Goal: Check status: Check status

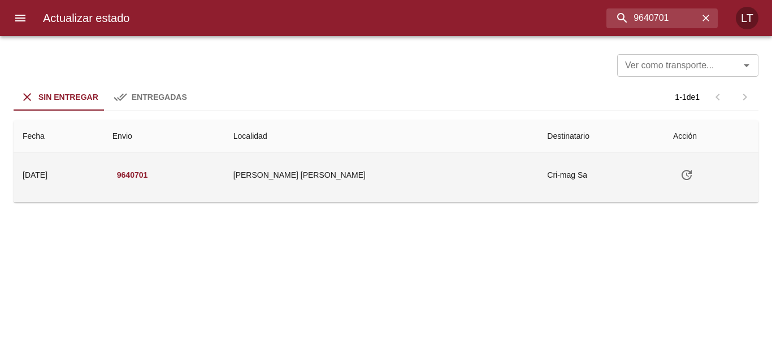
click at [538, 179] on td "Cri-mag Sa" at bounding box center [601, 175] width 126 height 45
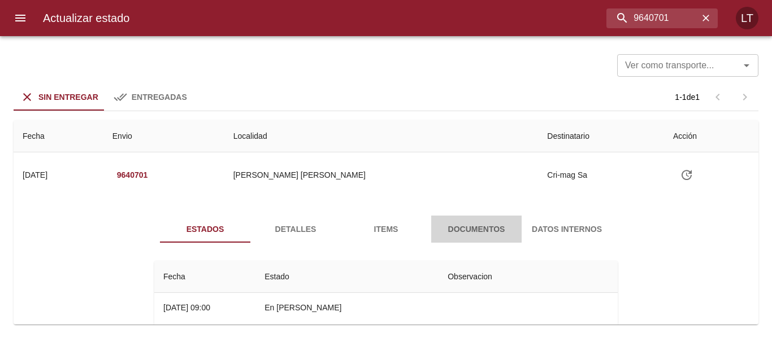
click at [450, 232] on span "Documentos" at bounding box center [476, 230] width 77 height 14
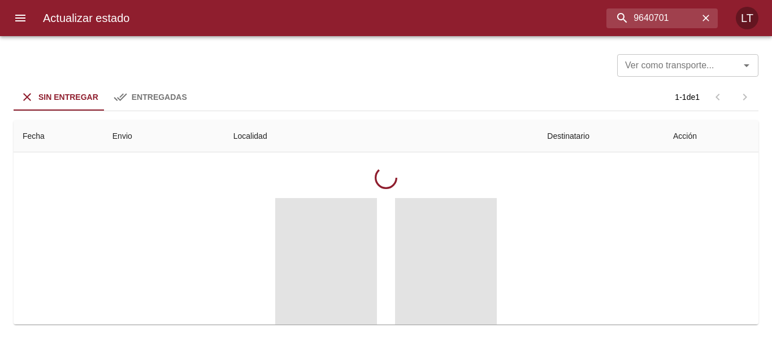
scroll to position [113, 0]
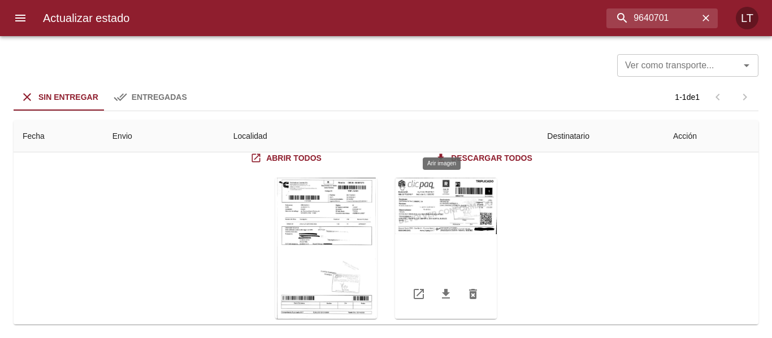
click at [427, 214] on div "Tabla de envíos del cliente" at bounding box center [446, 248] width 102 height 141
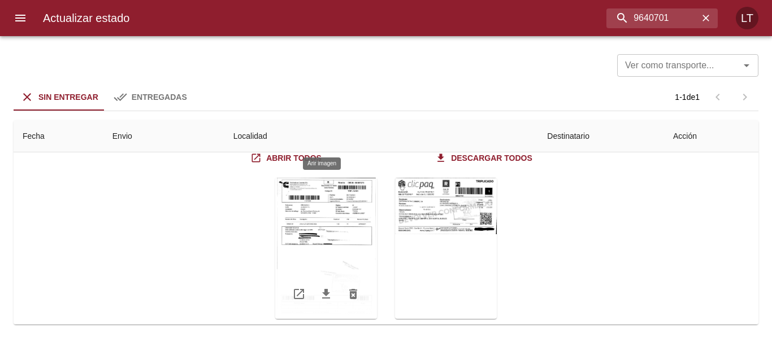
click at [327, 233] on div "Tabla de envíos del cliente" at bounding box center [326, 248] width 102 height 141
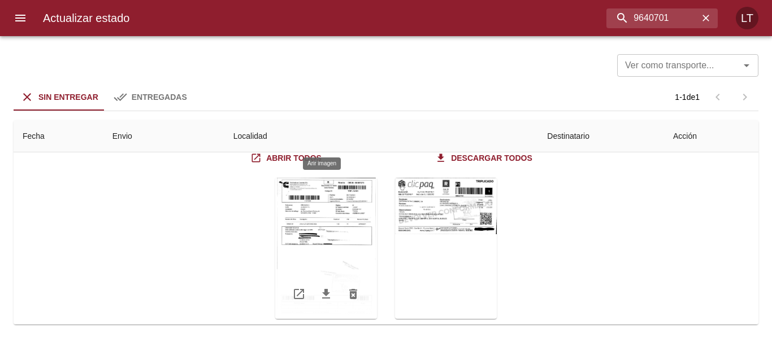
click at [333, 207] on div "Tabla de envíos del cliente" at bounding box center [326, 248] width 102 height 141
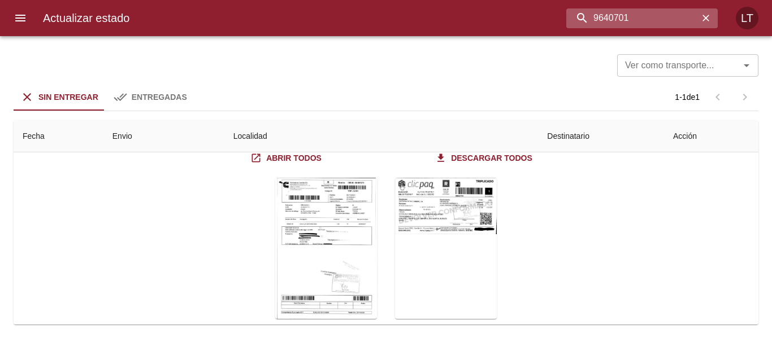
click at [654, 18] on input "9640701" at bounding box center [632, 18] width 132 height 20
click at [653, 17] on input "9640701" at bounding box center [632, 18] width 132 height 20
paste input "58467"
type input "9584671"
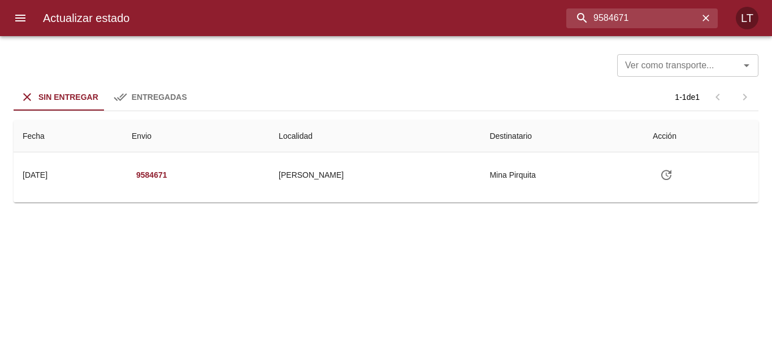
scroll to position [0, 0]
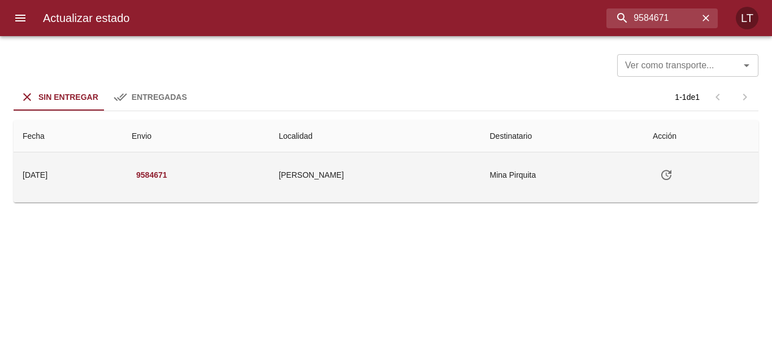
click at [433, 176] on td "[PERSON_NAME]" at bounding box center [374, 175] width 211 height 45
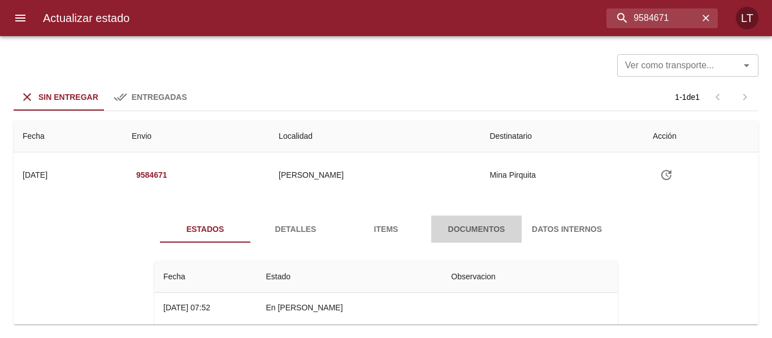
click at [483, 226] on span "Documentos" at bounding box center [476, 230] width 77 height 14
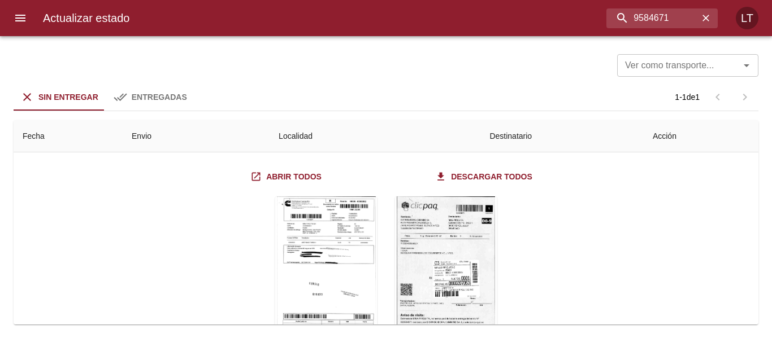
scroll to position [113, 0]
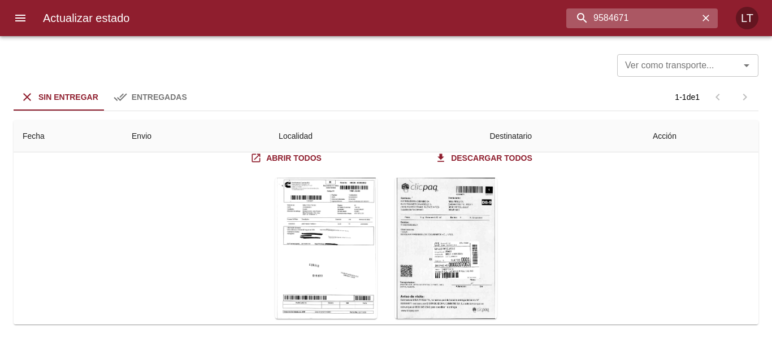
click at [642, 20] on input "9584671" at bounding box center [632, 18] width 132 height 20
paste input "630274"
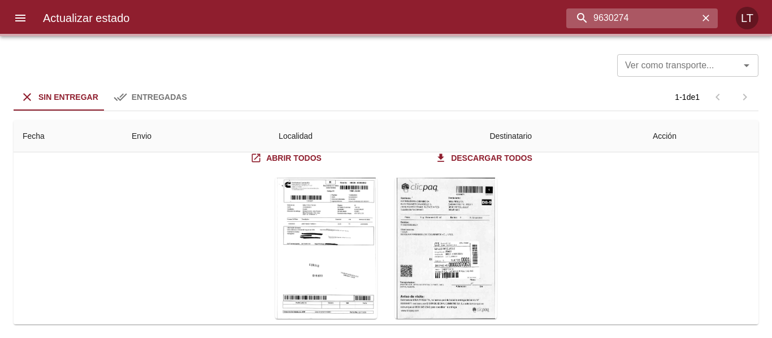
scroll to position [0, 0]
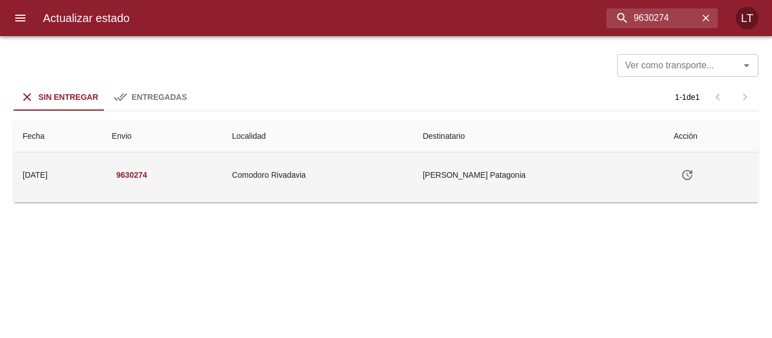
click at [508, 181] on td "[PERSON_NAME] Patagonia" at bounding box center [539, 175] width 251 height 45
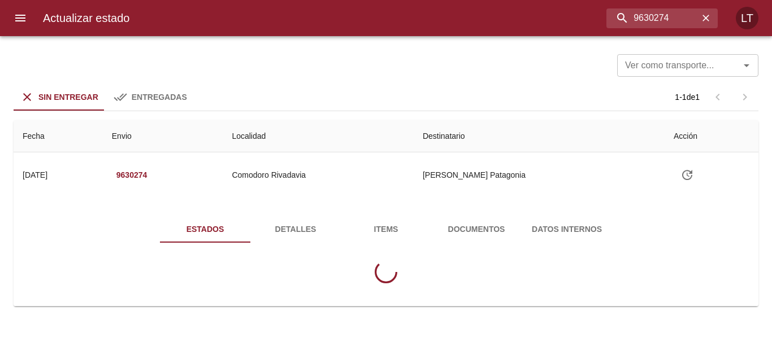
click at [481, 221] on button "Documentos" at bounding box center [476, 229] width 90 height 27
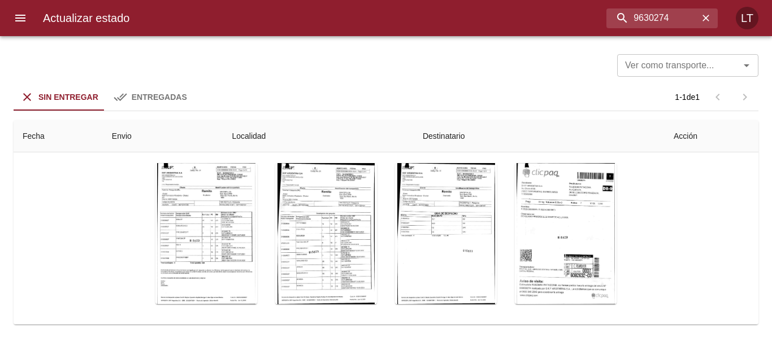
scroll to position [167, 0]
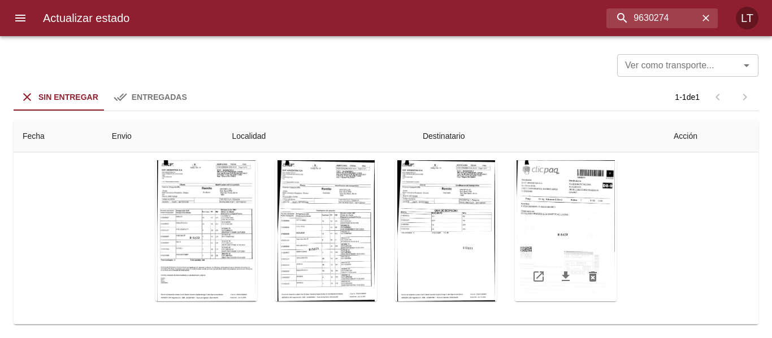
click at [562, 242] on div "Tabla de envíos del cliente" at bounding box center [566, 230] width 102 height 141
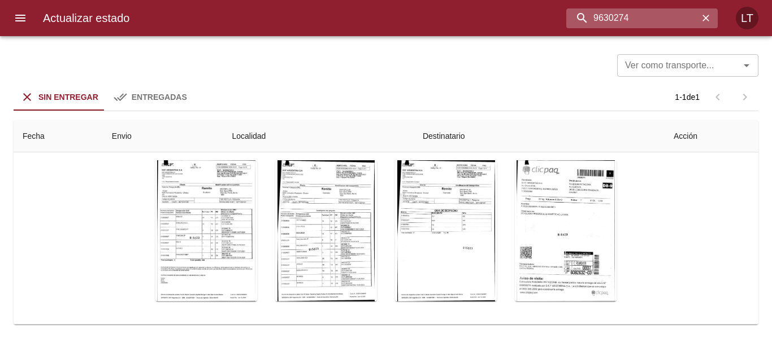
click at [639, 26] on input "9630274" at bounding box center [632, 18] width 132 height 20
paste input "83"
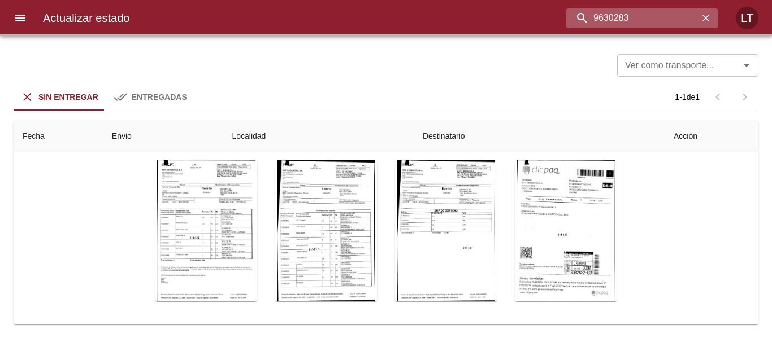
scroll to position [0, 0]
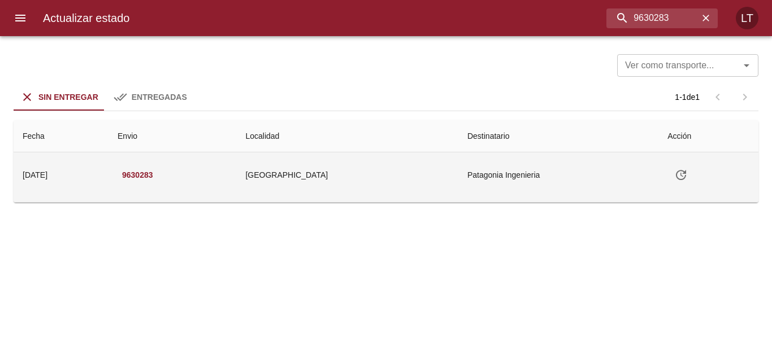
click at [566, 166] on td "Patagonia Ingenieria" at bounding box center [558, 175] width 200 height 45
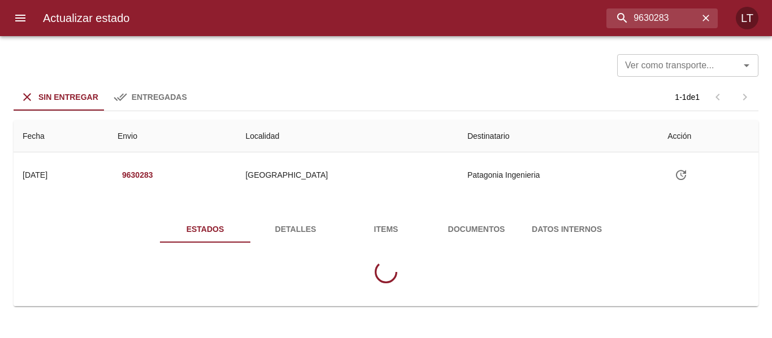
click at [499, 223] on span "Documentos" at bounding box center [476, 230] width 77 height 14
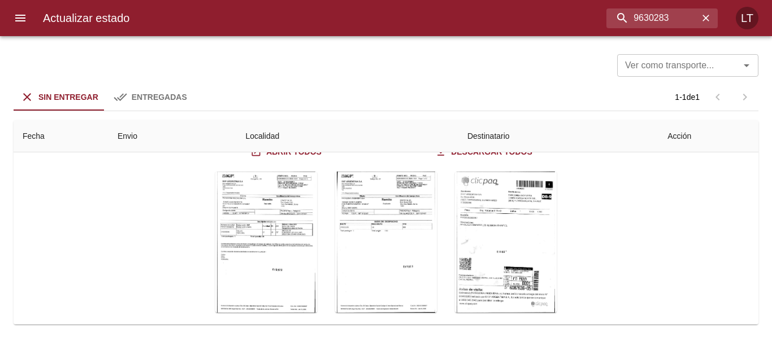
scroll to position [140, 0]
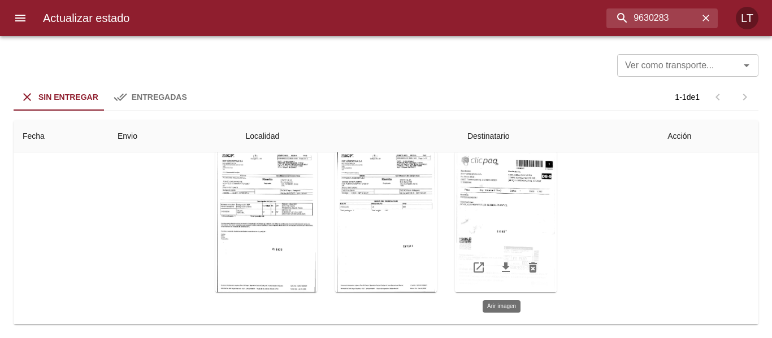
click at [543, 245] on div "Tabla de envíos del cliente" at bounding box center [506, 221] width 102 height 141
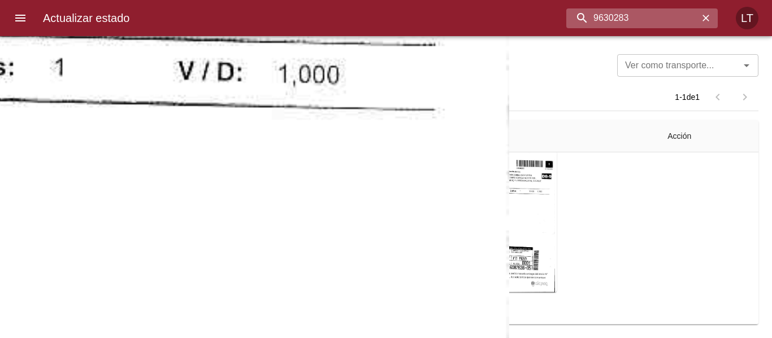
click at [665, 18] on input "9630283" at bounding box center [632, 18] width 132 height 20
paste input "27019"
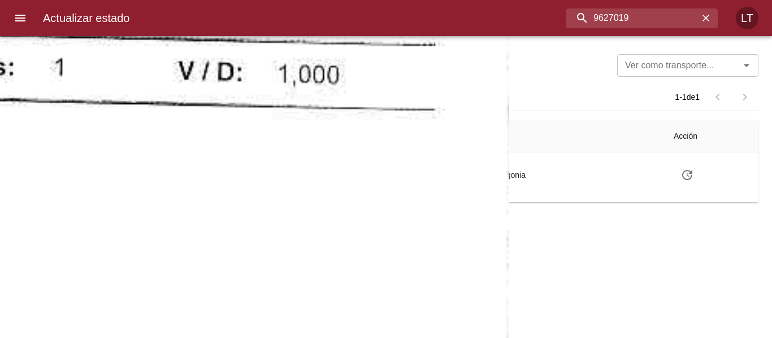
scroll to position [0, 0]
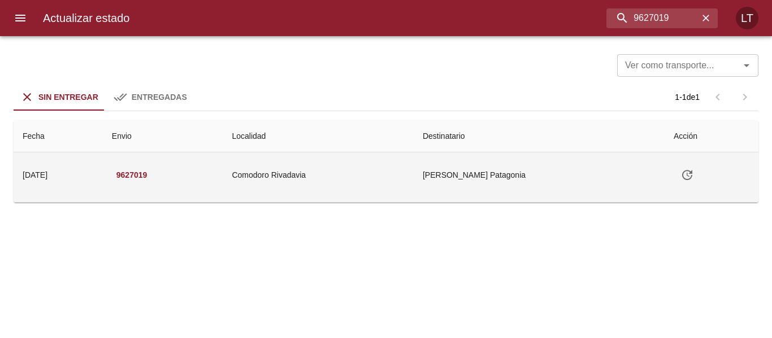
click at [527, 164] on td "[PERSON_NAME] Patagonia" at bounding box center [539, 175] width 251 height 45
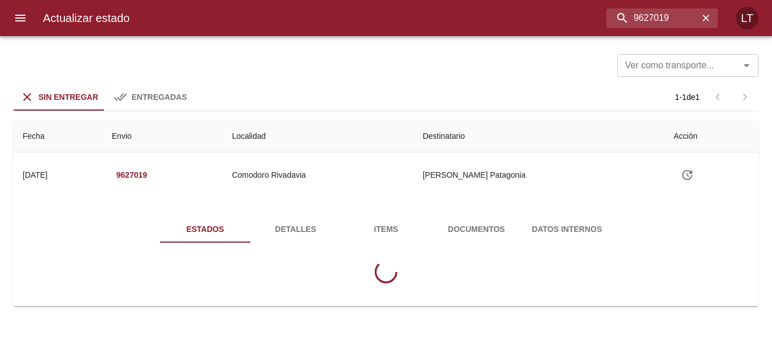
click at [490, 219] on button "Documentos" at bounding box center [476, 229] width 90 height 27
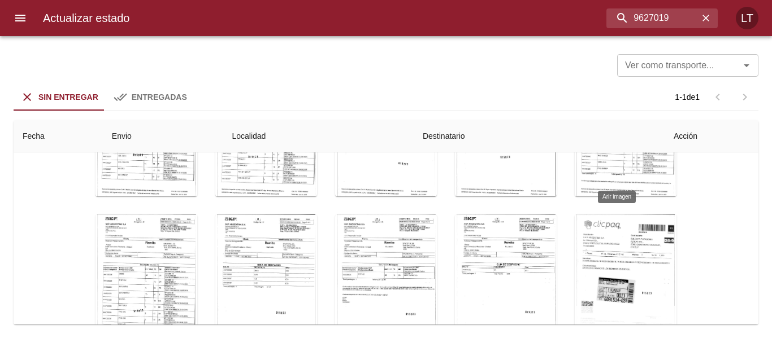
scroll to position [167, 0]
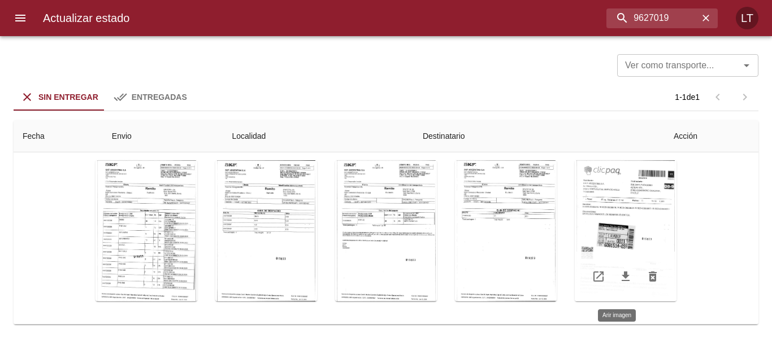
click at [613, 226] on div "Tabla de envíos del cliente" at bounding box center [626, 230] width 102 height 141
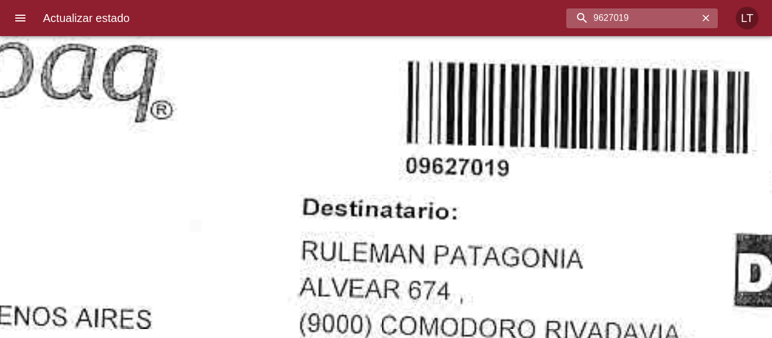
click at [669, 15] on input "9627019" at bounding box center [632, 18] width 132 height 20
paste input "24"
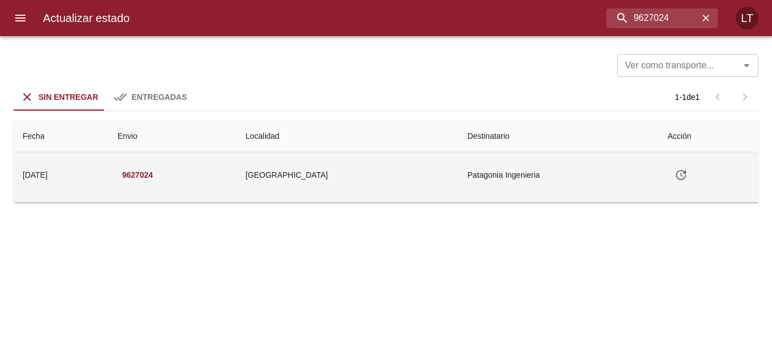
click at [458, 179] on td "Patagonia Ingenieria" at bounding box center [558, 175] width 200 height 45
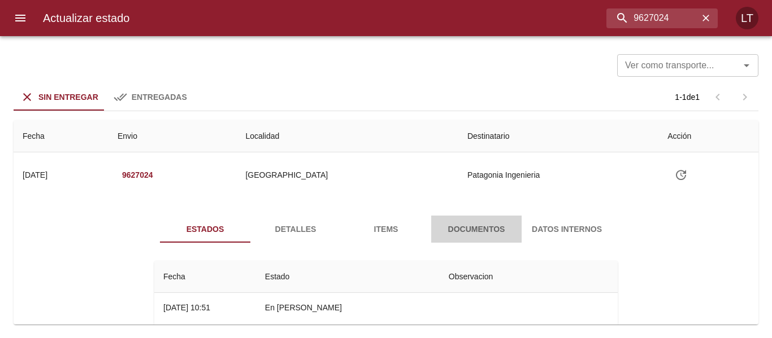
click at [469, 223] on span "Documentos" at bounding box center [476, 230] width 77 height 14
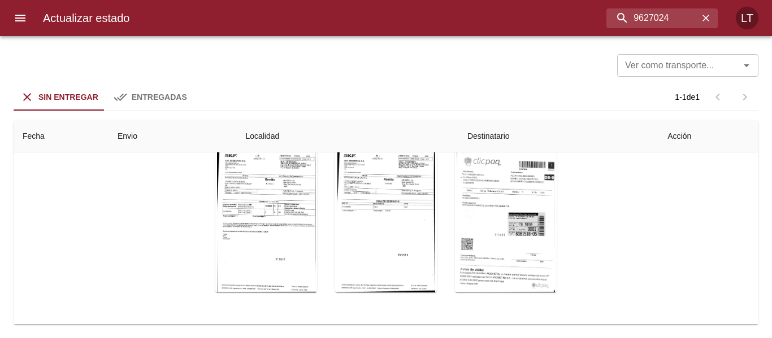
scroll to position [140, 0]
click at [515, 232] on div "Tabla de envíos del cliente" at bounding box center [506, 221] width 102 height 141
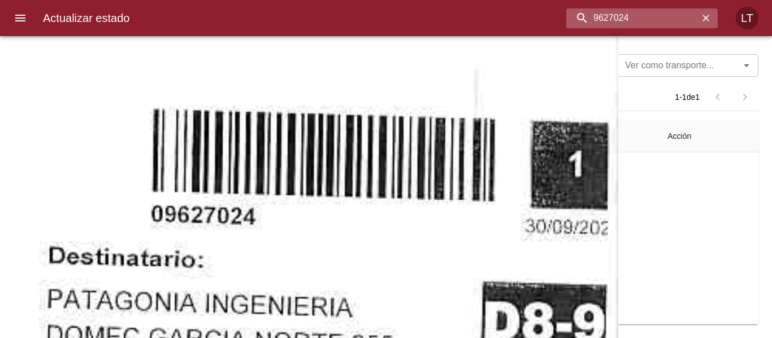
click at [671, 25] on input "9627024" at bounding box center [632, 18] width 132 height 20
paste input "43802"
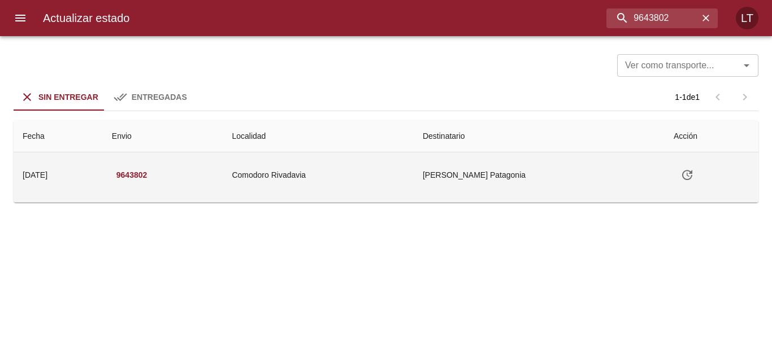
click at [501, 166] on td "[PERSON_NAME] Patagonia" at bounding box center [539, 175] width 251 height 45
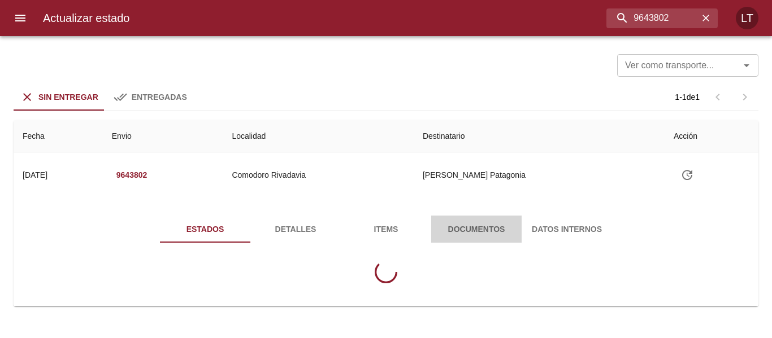
click at [468, 217] on button "Documentos" at bounding box center [476, 229] width 90 height 27
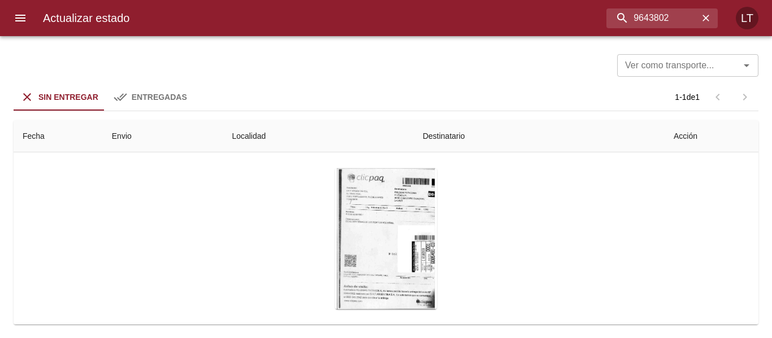
scroll to position [113, 0]
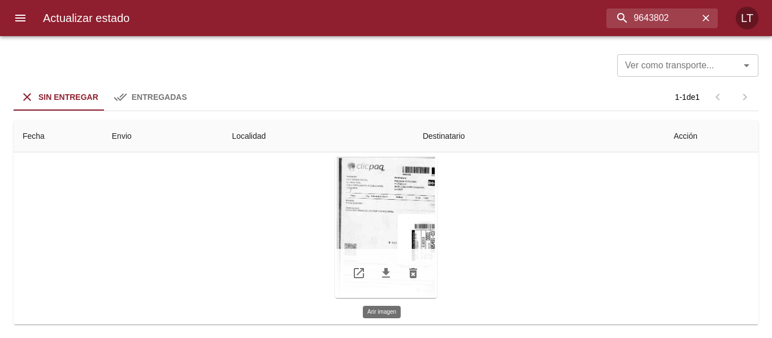
click at [403, 238] on div "Tabla de envíos del cliente" at bounding box center [386, 227] width 102 height 141
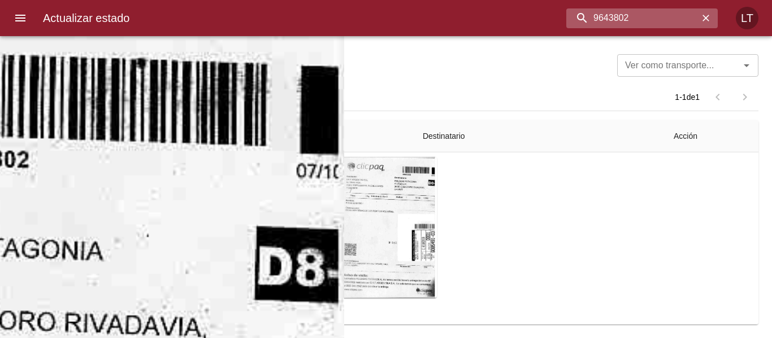
click at [681, 17] on input "9643802" at bounding box center [632, 18] width 132 height 20
click at [680, 17] on input "9643802" at bounding box center [632, 18] width 132 height 20
paste input "1"
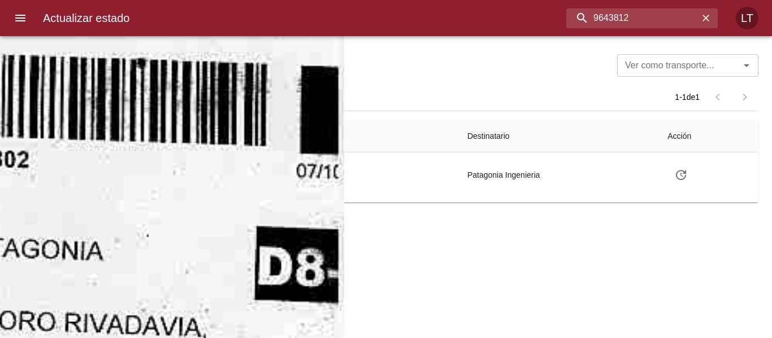
scroll to position [0, 0]
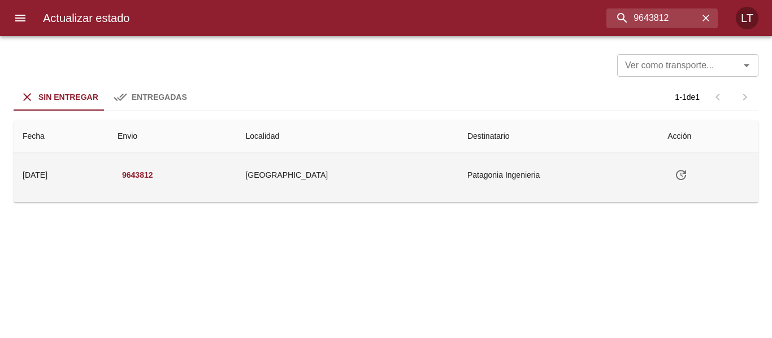
click at [464, 189] on td "Patagonia Ingenieria" at bounding box center [558, 175] width 200 height 45
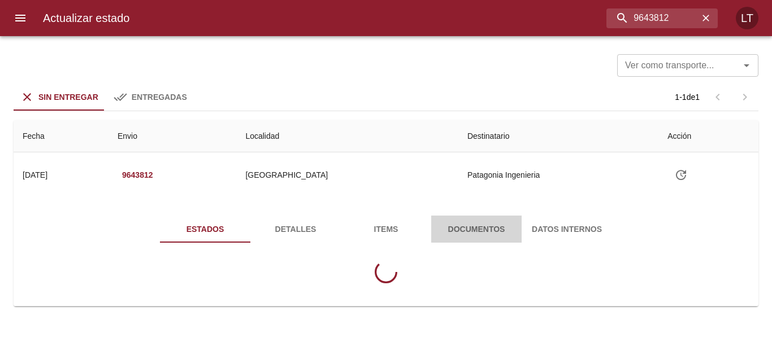
click at [471, 223] on span "Documentos" at bounding box center [476, 230] width 77 height 14
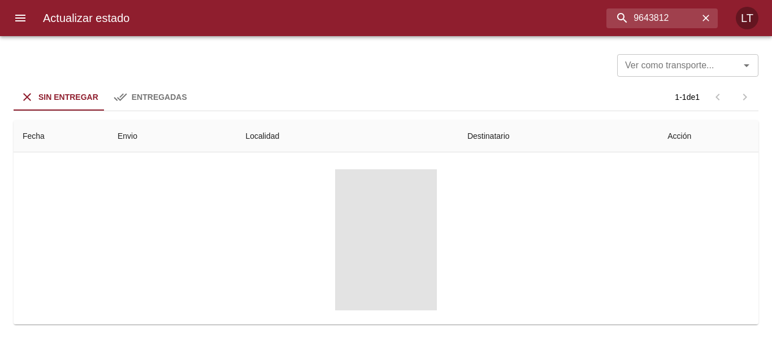
scroll to position [113, 0]
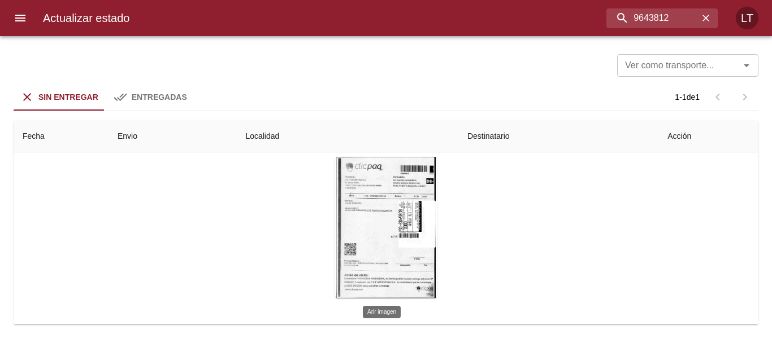
click at [417, 226] on div "Tabla de envíos del cliente" at bounding box center [386, 227] width 102 height 141
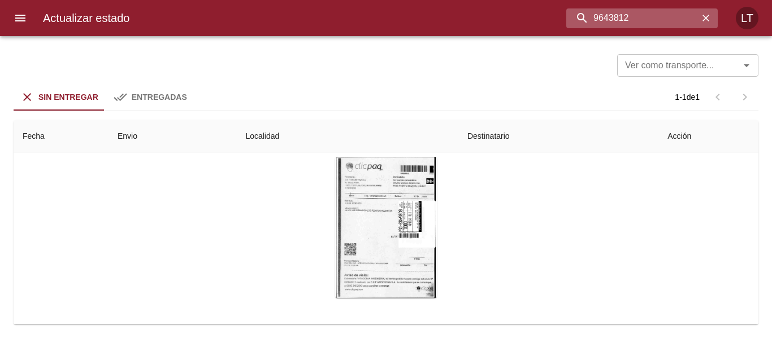
click at [637, 26] on input "9643812" at bounding box center [632, 18] width 132 height 20
paste input "50064"
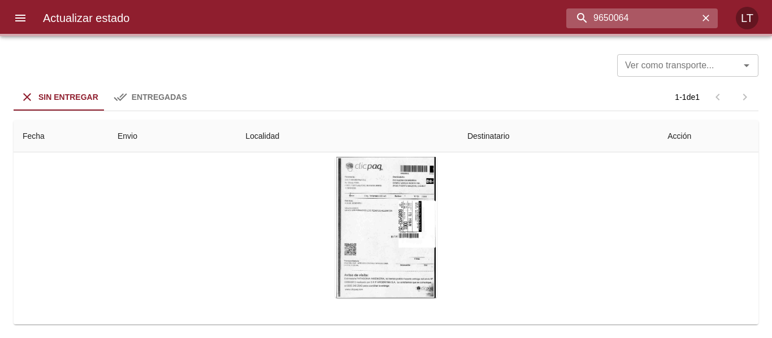
scroll to position [0, 0]
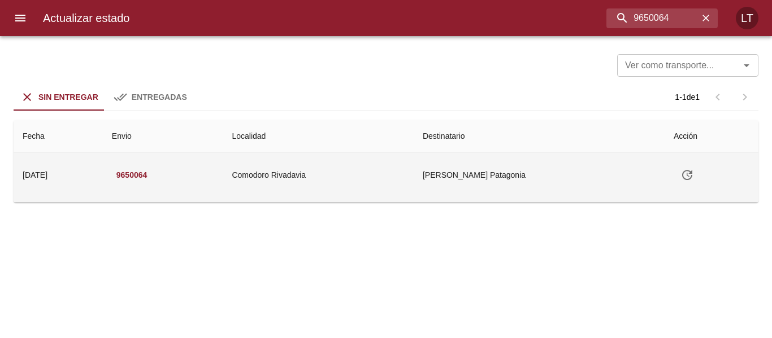
drag, startPoint x: 502, startPoint y: 153, endPoint x: 501, endPoint y: 163, distance: 10.9
click at [502, 154] on table "Fecha Envio Localidad Destinatario Acción [DATE] [DATE] 9650064 Comodoro Rivada…" at bounding box center [386, 161] width 745 height 82
click at [501, 165] on td "[PERSON_NAME] Patagonia" at bounding box center [539, 175] width 251 height 45
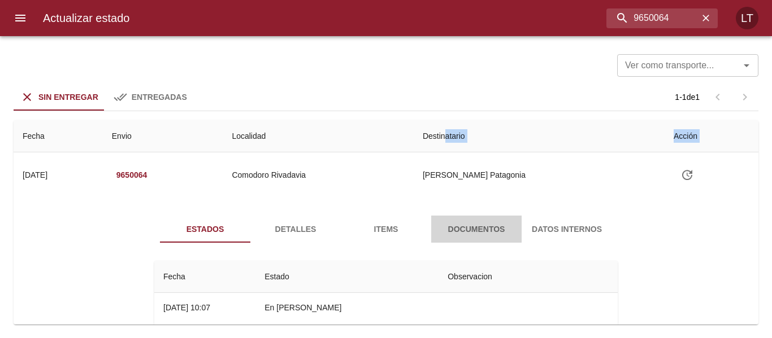
click at [493, 220] on button "Documentos" at bounding box center [476, 229] width 90 height 27
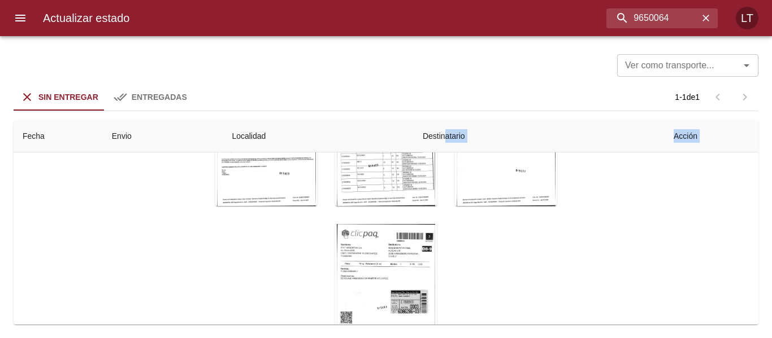
scroll to position [111, 0]
click at [397, 263] on div "Tabla de envíos del cliente" at bounding box center [386, 296] width 102 height 141
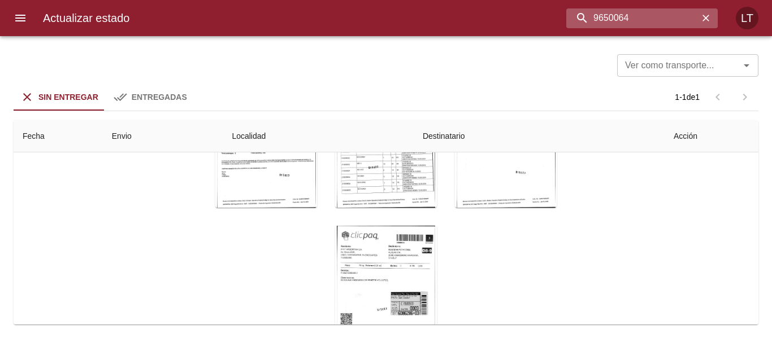
click at [665, 15] on input "9650064" at bounding box center [632, 18] width 132 height 20
paste input "1600"
type input "9616004"
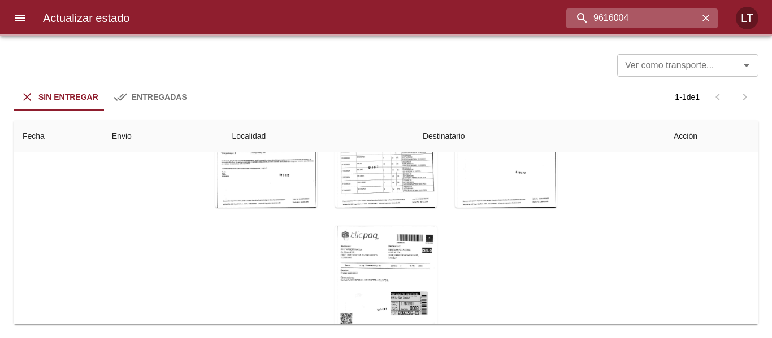
scroll to position [0, 0]
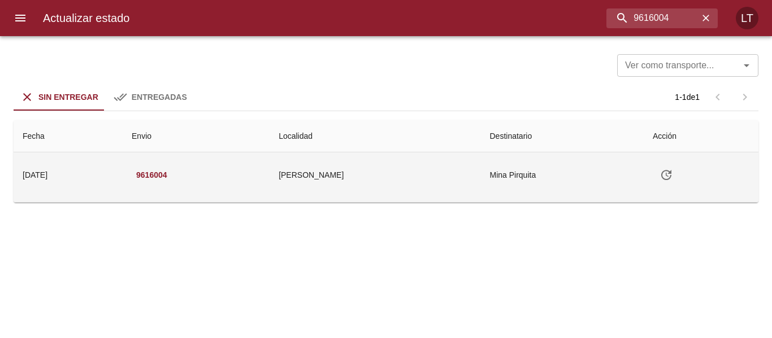
click at [583, 163] on td "Mina Pirquita" at bounding box center [561, 175] width 163 height 45
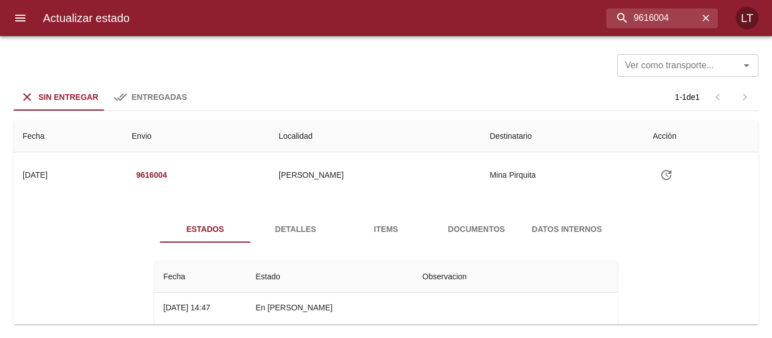
click at [495, 217] on button "Documentos" at bounding box center [476, 229] width 90 height 27
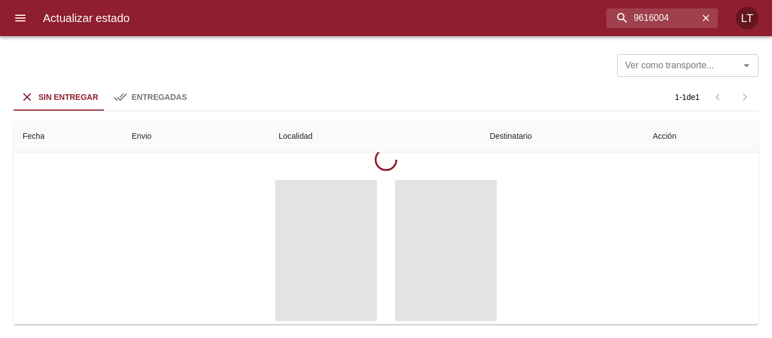
scroll to position [113, 0]
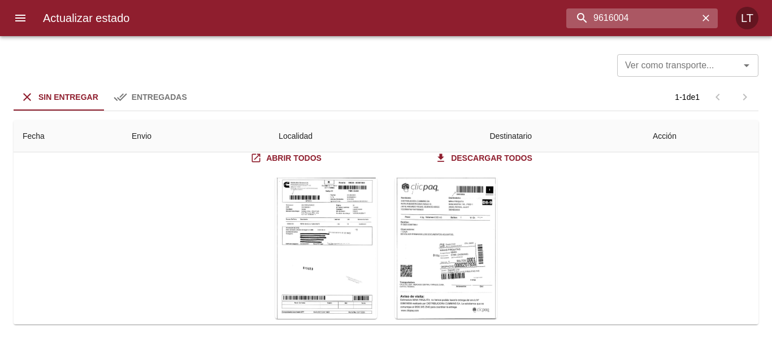
click at [671, 15] on input "9616004" at bounding box center [632, 18] width 132 height 20
paste input "54653"
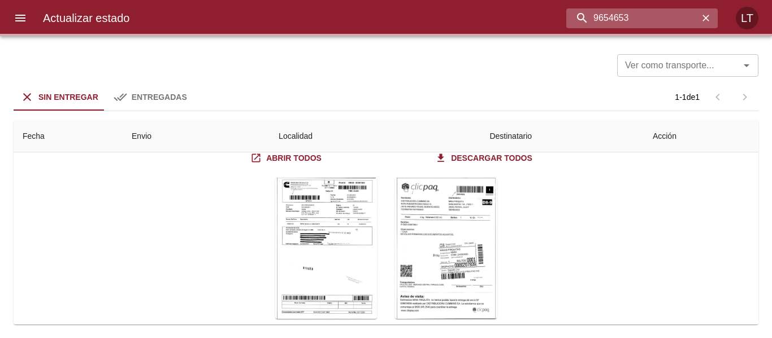
scroll to position [0, 0]
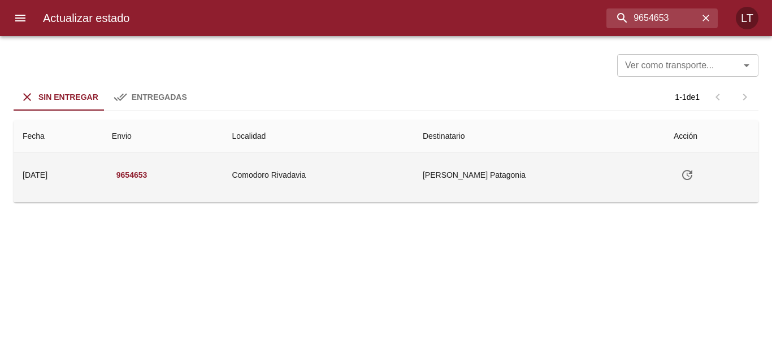
click at [414, 169] on td "Comodoro Rivadavia" at bounding box center [318, 175] width 191 height 45
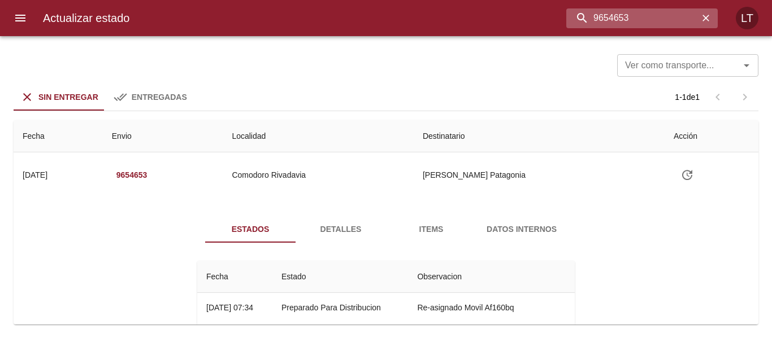
click at [663, 20] on input "9654653" at bounding box center [632, 18] width 132 height 20
paste input "30860"
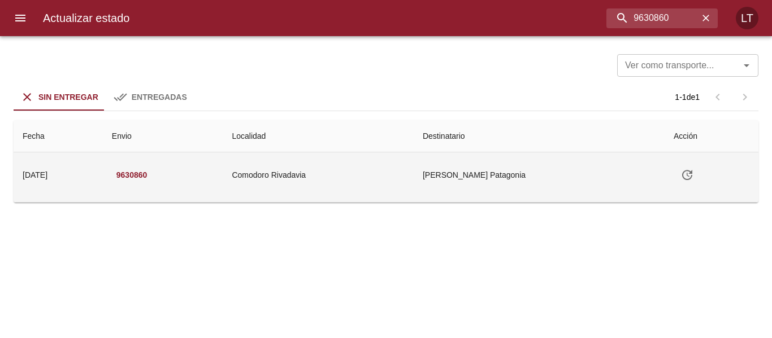
click at [493, 175] on td "[PERSON_NAME] Patagonia" at bounding box center [539, 175] width 251 height 45
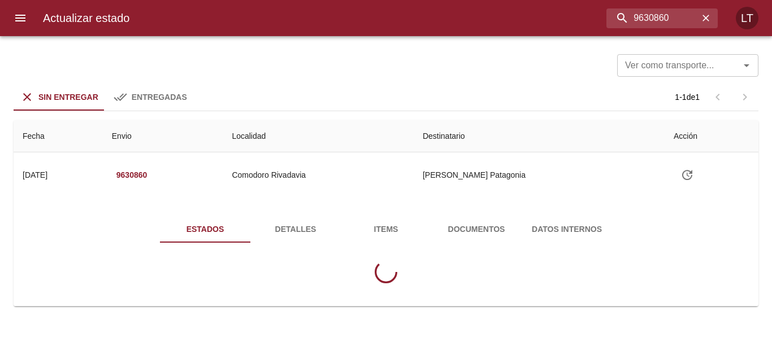
click at [482, 238] on button "Documentos" at bounding box center [476, 229] width 90 height 27
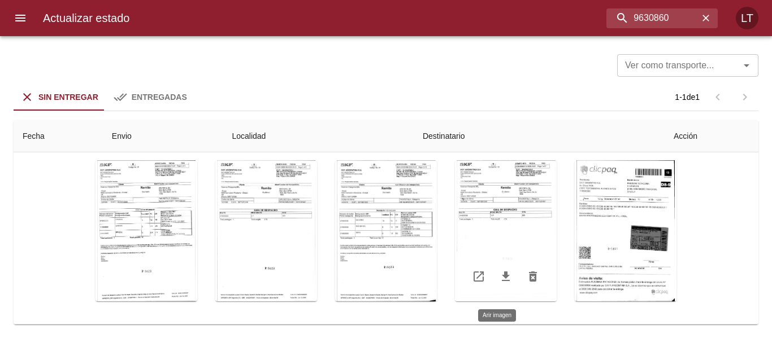
scroll to position [282, 0]
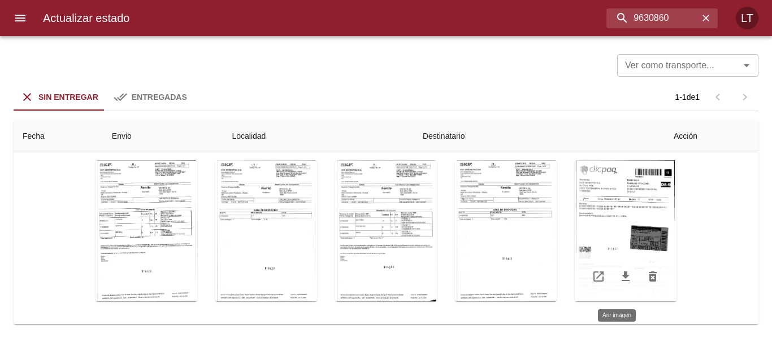
click at [641, 214] on div "Tabla de envíos del cliente" at bounding box center [626, 230] width 102 height 141
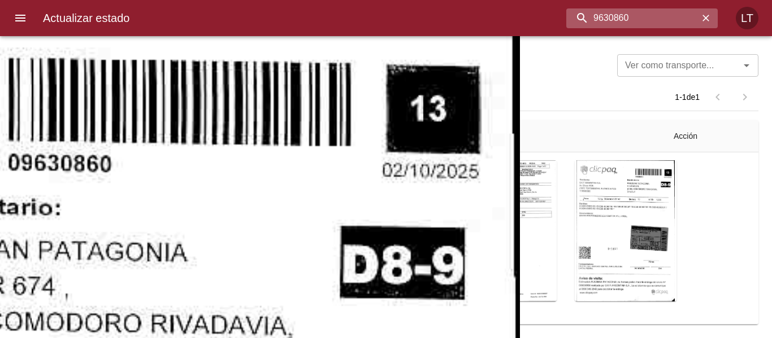
click at [672, 16] on input "9630860" at bounding box center [632, 18] width 132 height 20
paste input "71"
type input "9630871"
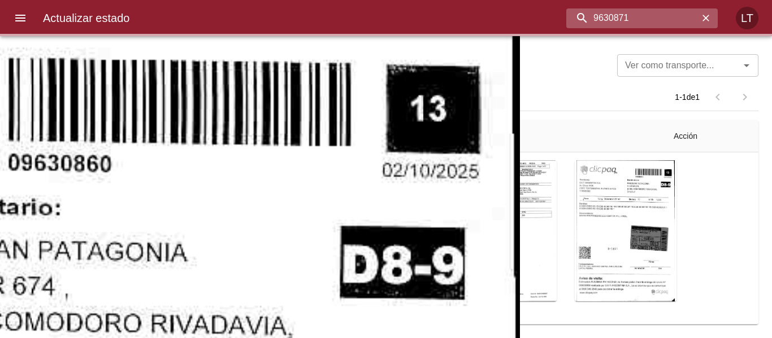
scroll to position [0, 0]
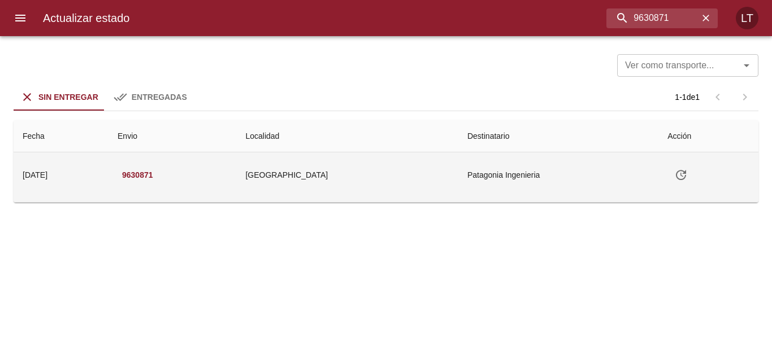
click at [430, 179] on td "[GEOGRAPHIC_DATA]" at bounding box center [347, 175] width 222 height 45
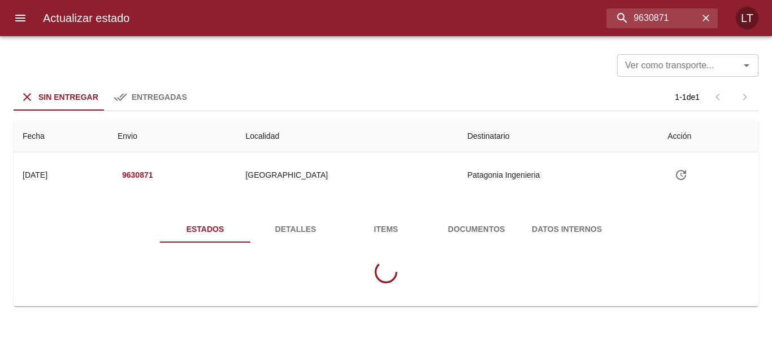
click at [459, 237] on button "Documentos" at bounding box center [476, 229] width 90 height 27
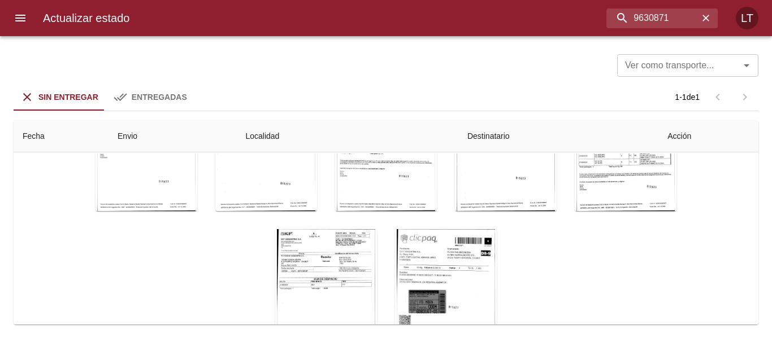
scroll to position [167, 0]
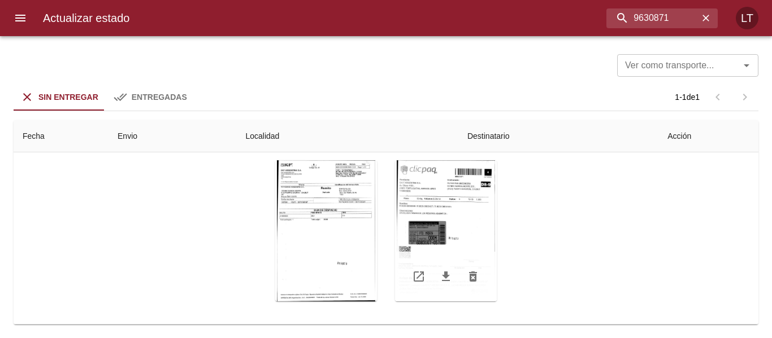
click at [468, 219] on div "Tabla de envíos del cliente" at bounding box center [446, 230] width 102 height 141
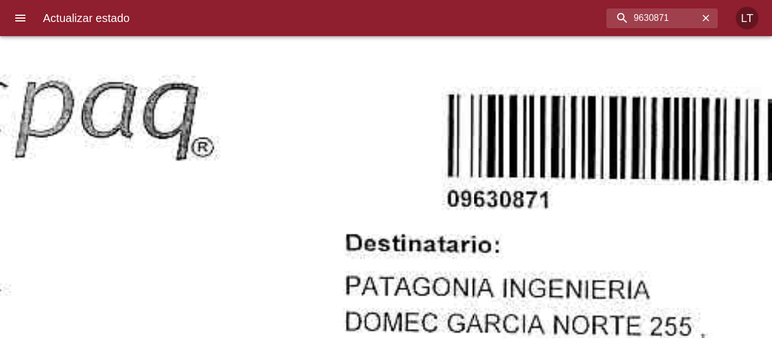
scroll to position [123, 0]
click at [667, 19] on input "9630871" at bounding box center [632, 18] width 132 height 20
paste input "1404"
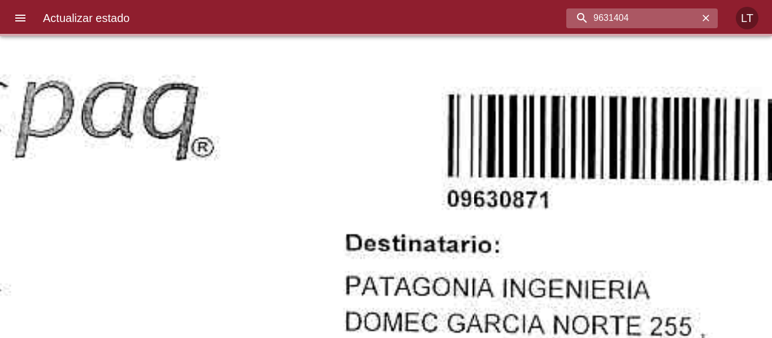
scroll to position [0, 0]
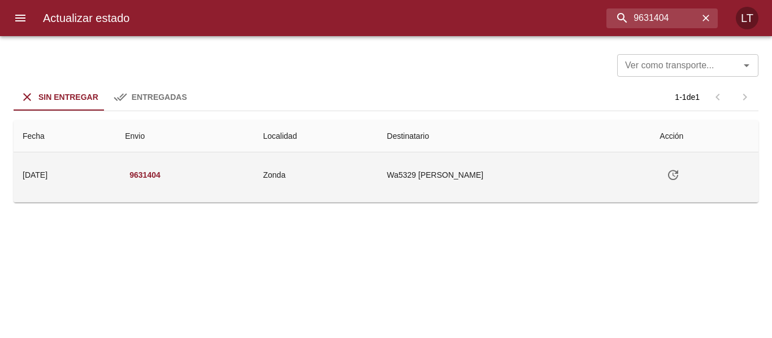
click at [557, 159] on td "Wa5329 Martha Beatriz Bustos" at bounding box center [514, 175] width 273 height 45
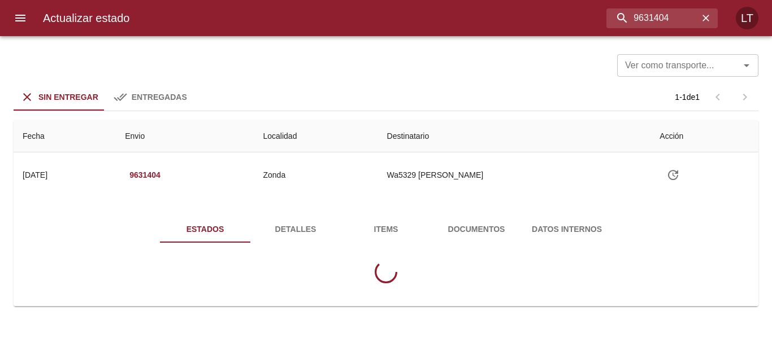
click at [468, 212] on div "Estados Detalles Items Documentos Datos Internos" at bounding box center [386, 254] width 726 height 104
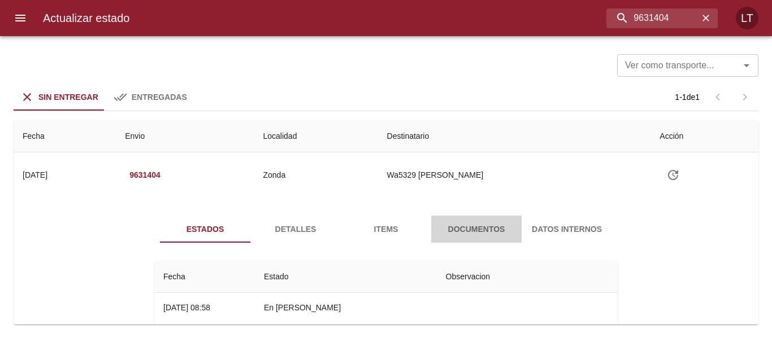
click at [464, 236] on span "Documentos" at bounding box center [476, 230] width 77 height 14
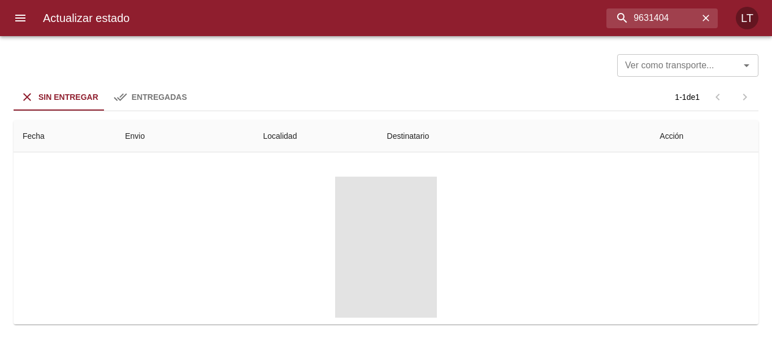
scroll to position [113, 0]
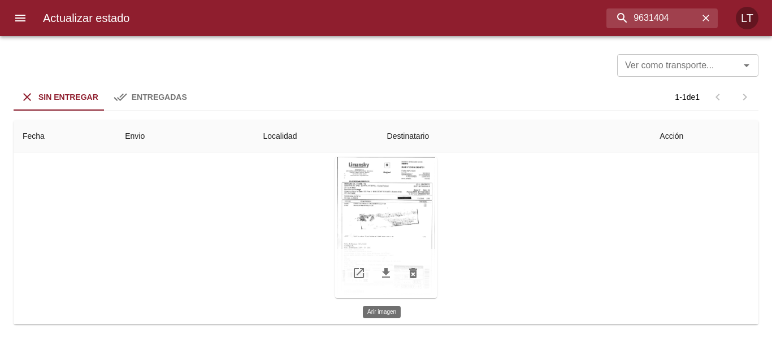
click at [386, 206] on div "Tabla de envíos del cliente" at bounding box center [386, 227] width 102 height 141
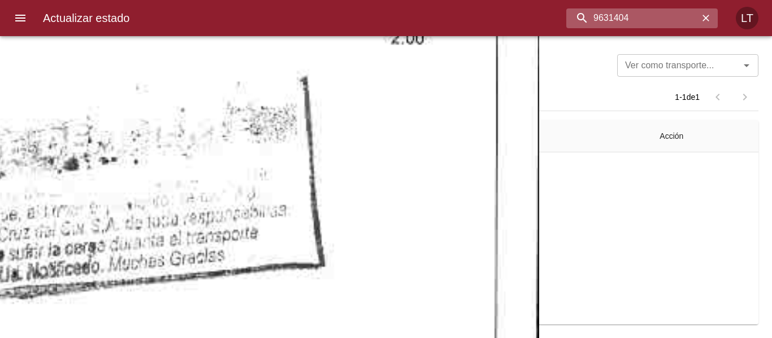
click at [649, 21] on input "9631404" at bounding box center [632, 18] width 132 height 20
paste input "46502"
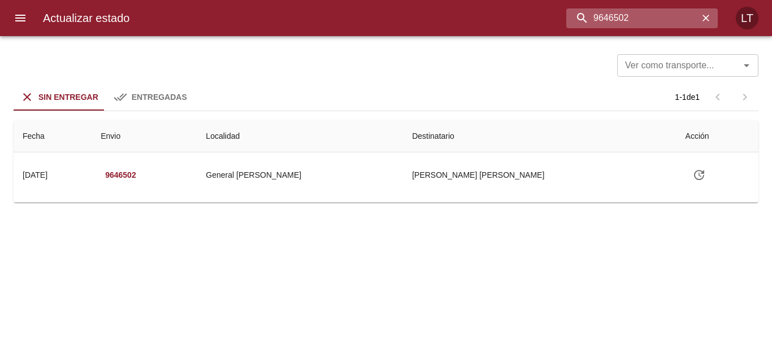
scroll to position [0, 0]
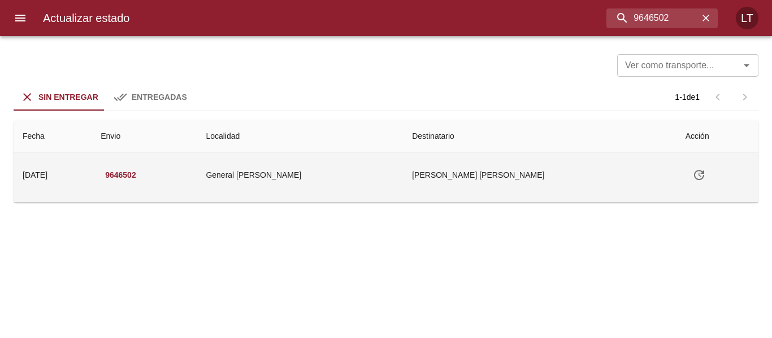
click at [555, 188] on td "Flavia Anabella Rolon" at bounding box center [539, 175] width 273 height 45
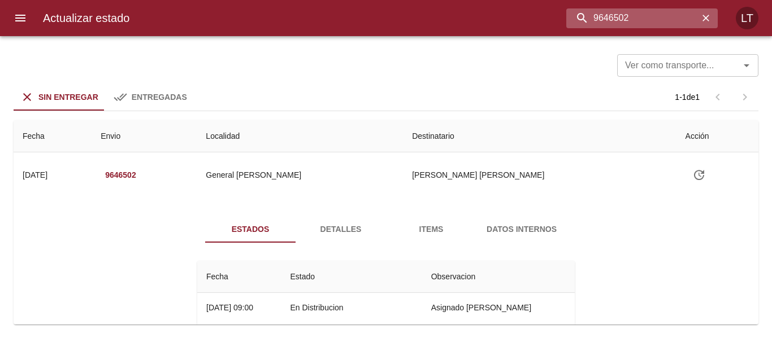
click at [659, 21] on input "9646502" at bounding box center [632, 18] width 132 height 20
paste input "391098"
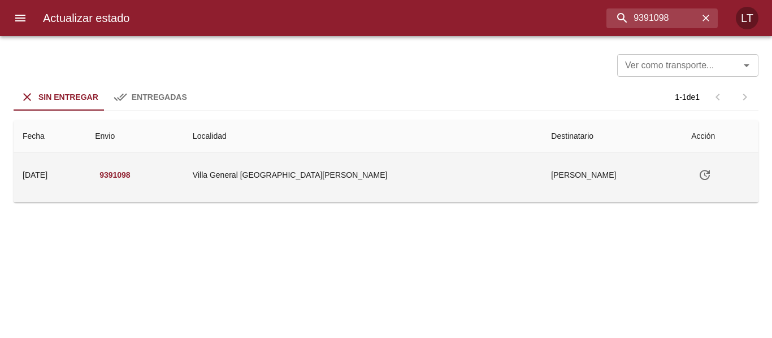
click at [548, 186] on td "Gastón Castillo" at bounding box center [612, 175] width 140 height 45
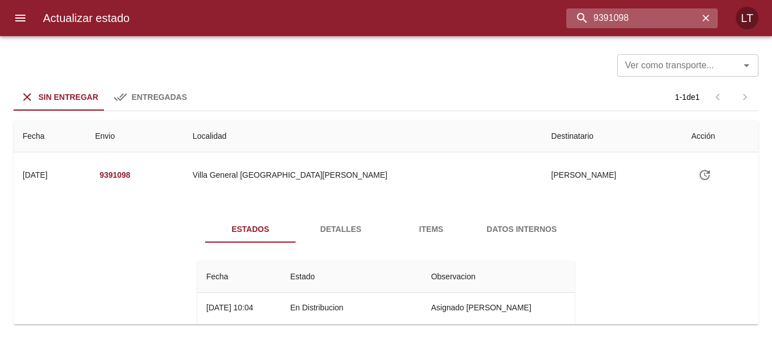
click at [621, 15] on input "9391098" at bounding box center [632, 18] width 132 height 20
paste input "650025"
type input "9650025"
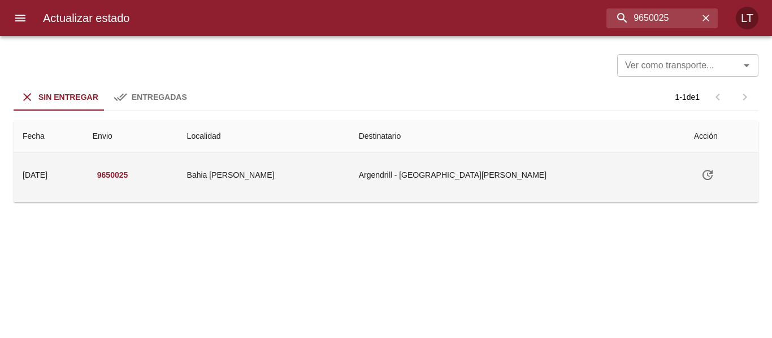
click at [454, 179] on td "Argendrill - Bahia Blanca" at bounding box center [517, 175] width 335 height 45
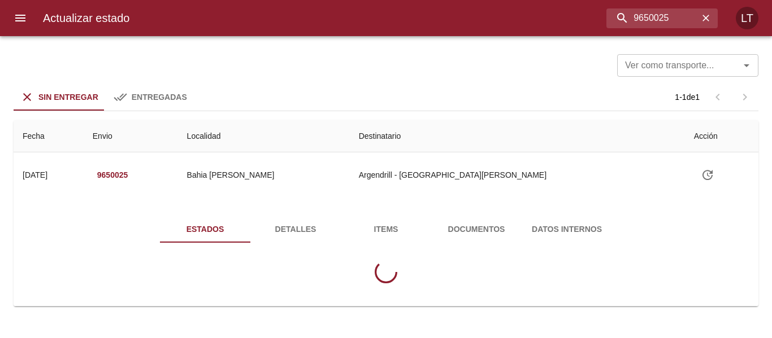
click at [464, 234] on span "Documentos" at bounding box center [476, 230] width 77 height 14
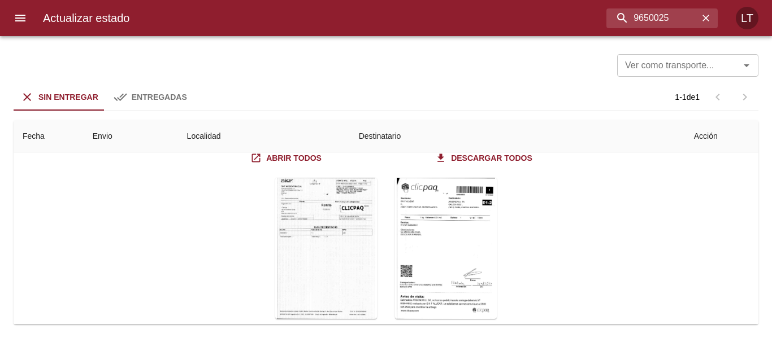
scroll to position [140, 0]
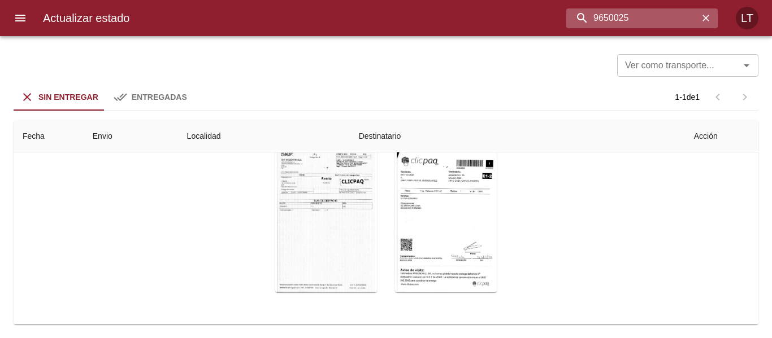
click at [638, 15] on input "9650025" at bounding box center [632, 18] width 132 height 20
paste input "463"
type input "9654635"
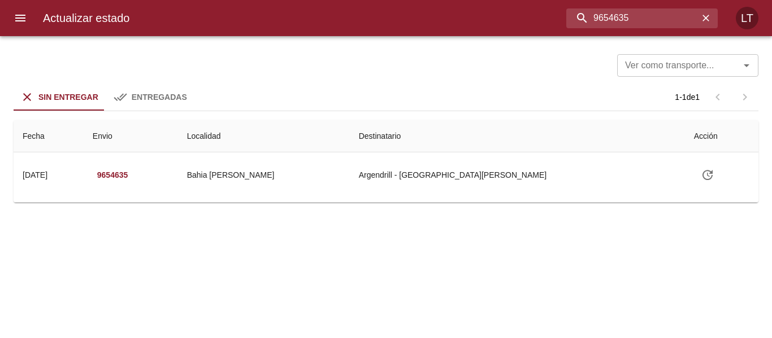
scroll to position [0, 0]
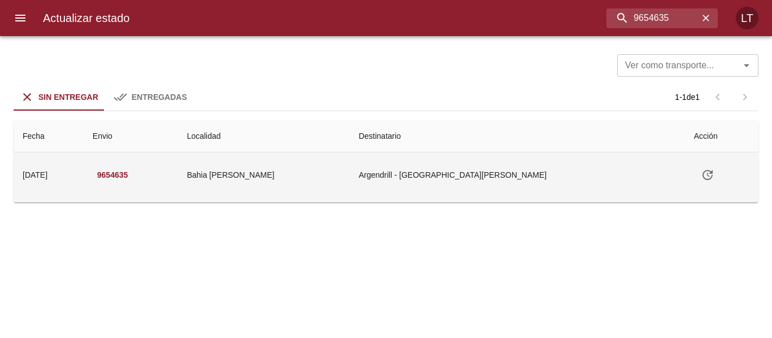
click at [502, 179] on td "Argendrill - Bahia Blanca" at bounding box center [517, 175] width 335 height 45
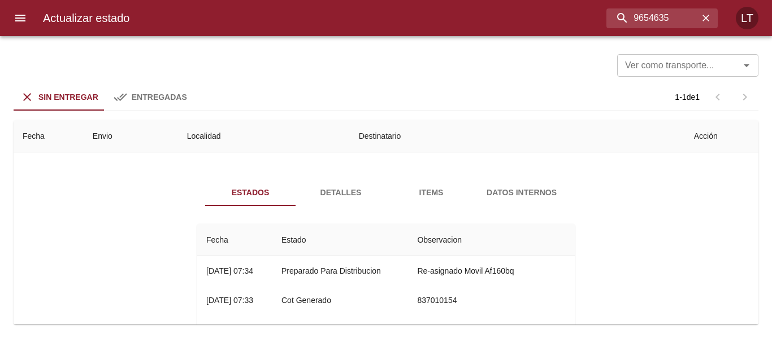
scroll to position [56, 0]
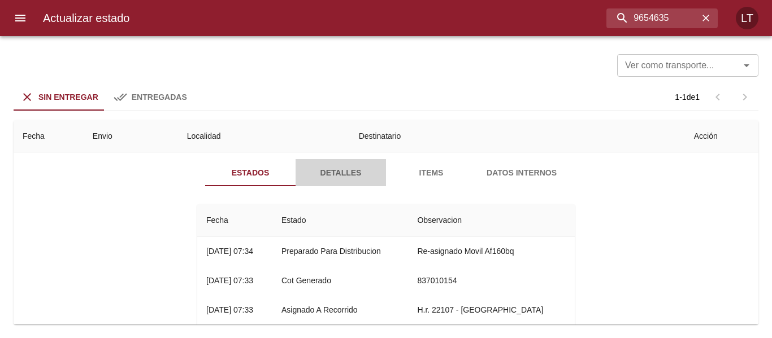
click at [349, 169] on span "Detalles" at bounding box center [340, 173] width 77 height 14
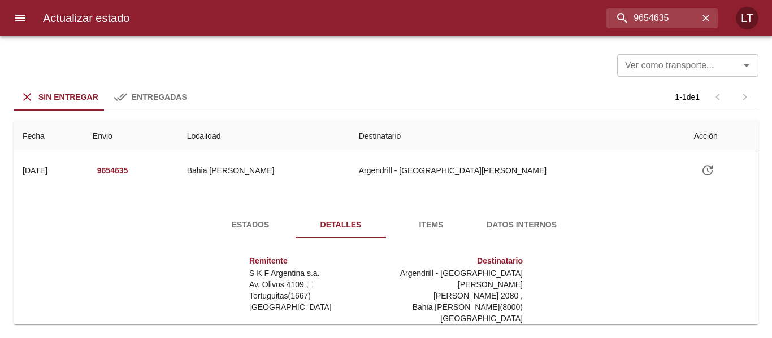
scroll to position [0, 0]
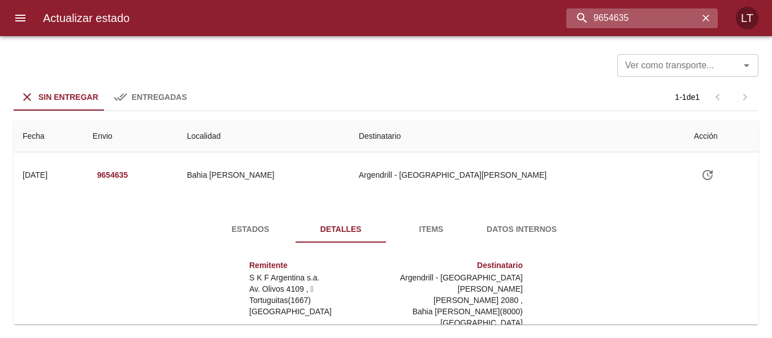
click at [638, 15] on input "9654635" at bounding box center [632, 18] width 132 height 20
paste input "002"
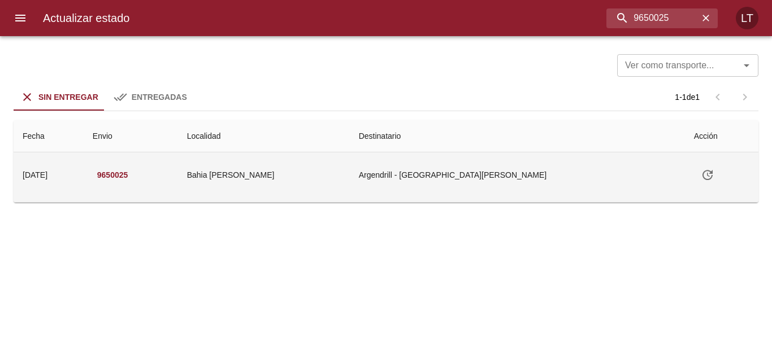
click at [560, 194] on td "Argendrill - Bahia Blanca" at bounding box center [517, 175] width 335 height 45
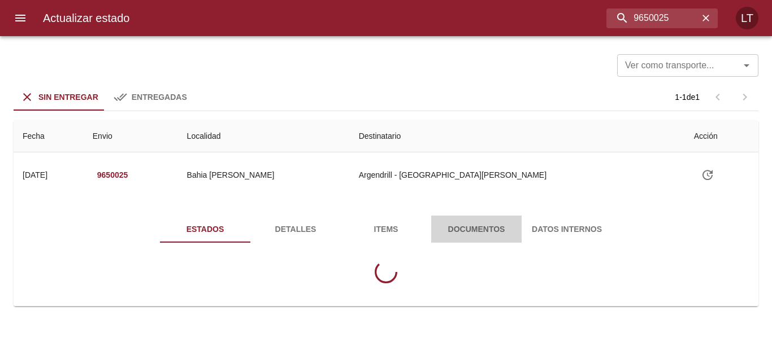
click at [485, 235] on span "Documentos" at bounding box center [476, 230] width 77 height 14
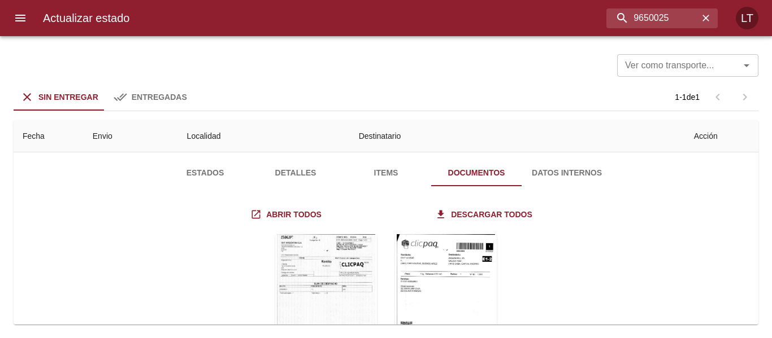
scroll to position [113, 0]
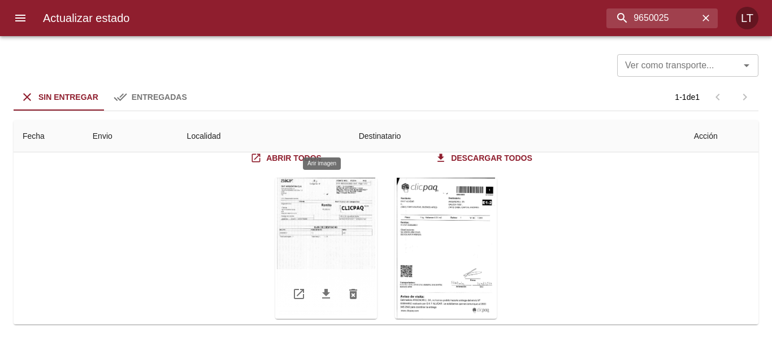
click at [338, 196] on div "Tabla de envíos del cliente" at bounding box center [326, 248] width 102 height 141
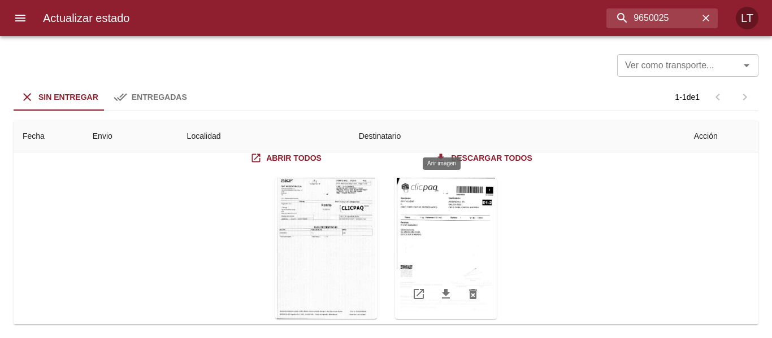
click at [446, 233] on div "Tabla de envíos del cliente" at bounding box center [446, 248] width 102 height 141
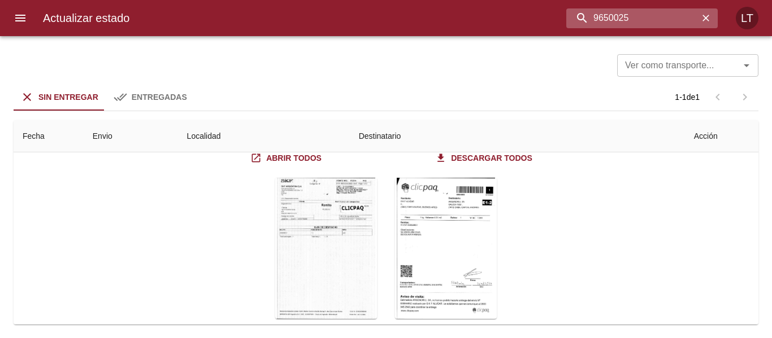
click at [669, 20] on input "9650025" at bounding box center [632, 18] width 132 height 20
paste input "577024"
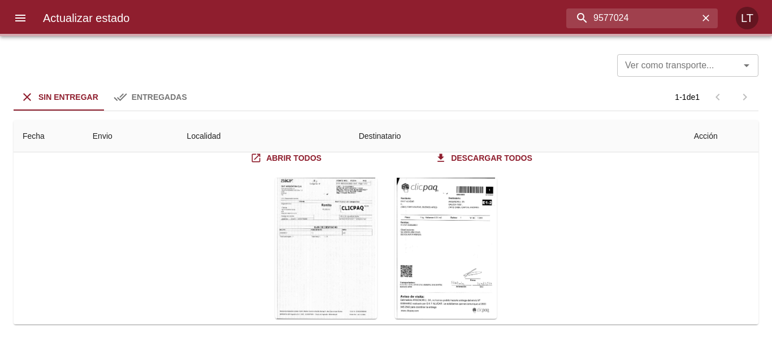
scroll to position [0, 0]
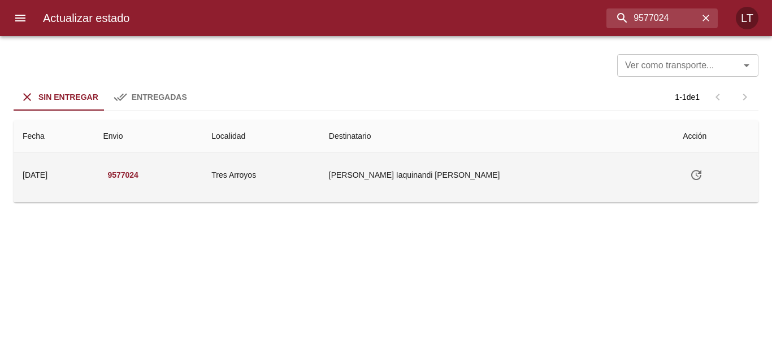
click at [477, 167] on td "Lucia Iaquinandi Murtagh" at bounding box center [497, 175] width 354 height 45
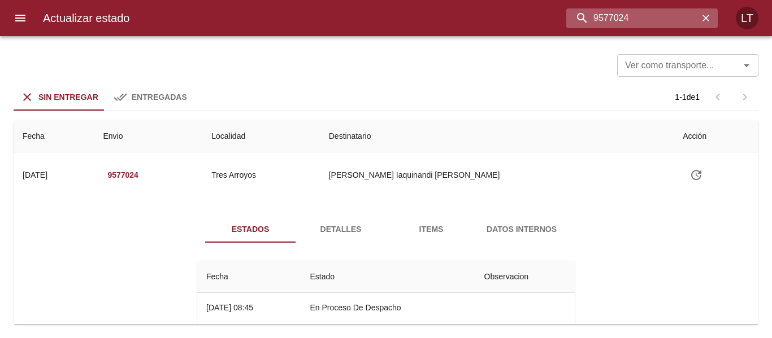
click at [653, 15] on input "9577024" at bounding box center [632, 18] width 132 height 20
click at [654, 14] on input "9577024" at bounding box center [632, 18] width 132 height 20
paste input "626629"
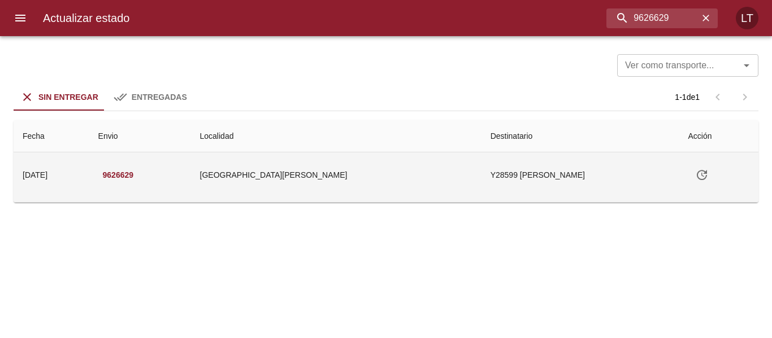
click at [509, 169] on td "Y28599 Jandin Claudia Patrici" at bounding box center [580, 175] width 198 height 45
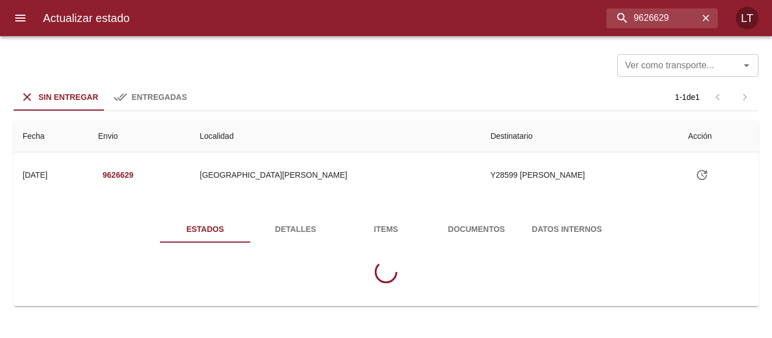
click at [475, 232] on span "Documentos" at bounding box center [476, 230] width 77 height 14
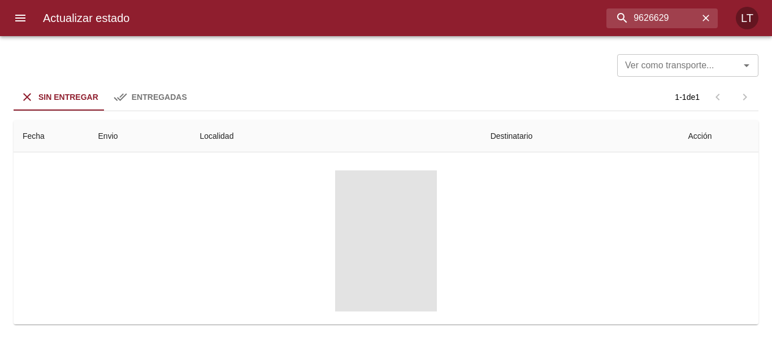
scroll to position [113, 0]
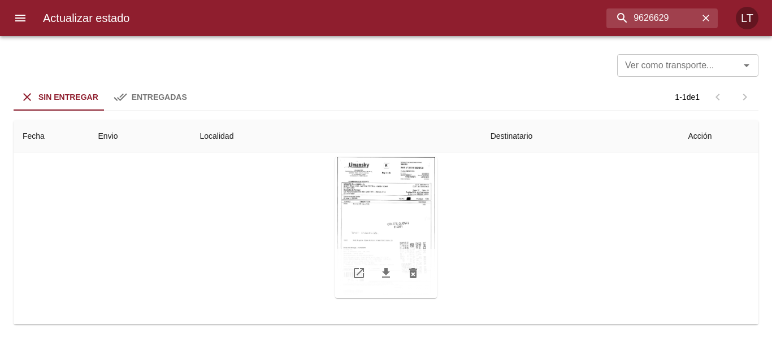
click at [392, 224] on div "Tabla de envíos del cliente" at bounding box center [386, 227] width 102 height 141
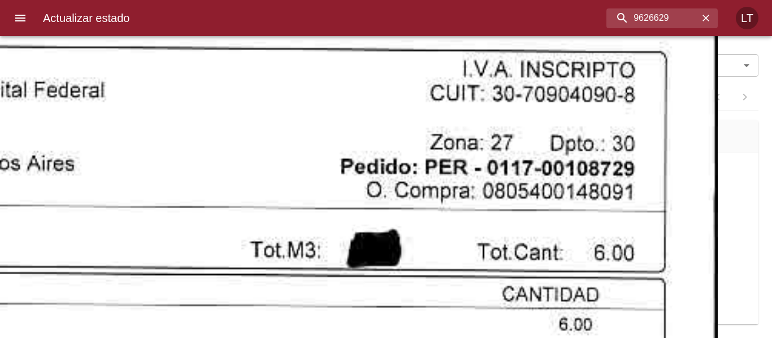
click at [645, 15] on input "9626629" at bounding box center [632, 18] width 132 height 20
paste input "33"
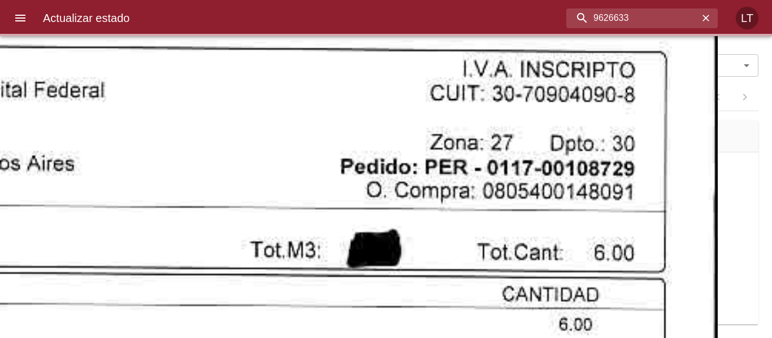
scroll to position [0, 0]
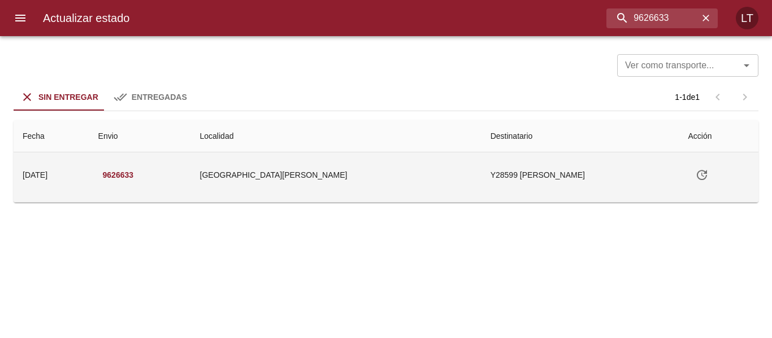
click at [481, 180] on td "Y28599 Jandin Claudia Patrici" at bounding box center [580, 175] width 198 height 45
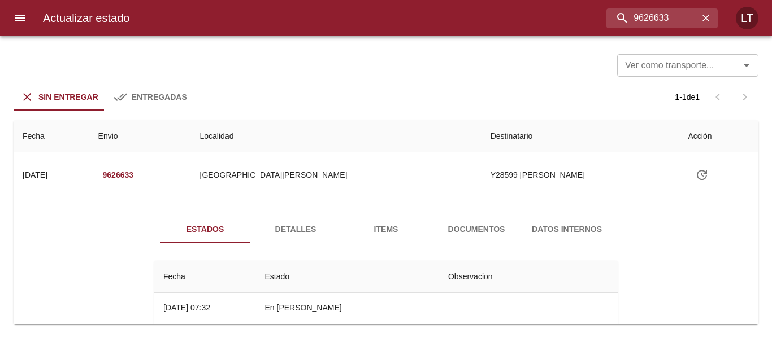
click at [477, 229] on span "Documentos" at bounding box center [476, 230] width 77 height 14
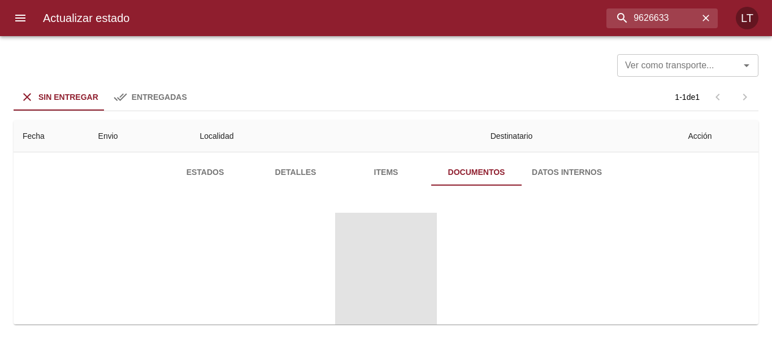
scroll to position [113, 0]
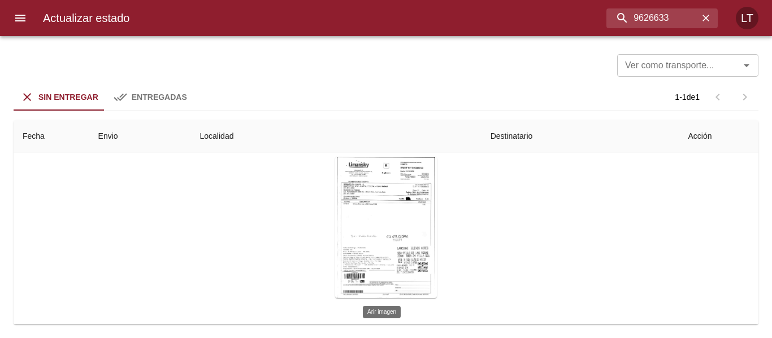
click at [403, 216] on div "Tabla de envíos del cliente" at bounding box center [386, 227] width 102 height 141
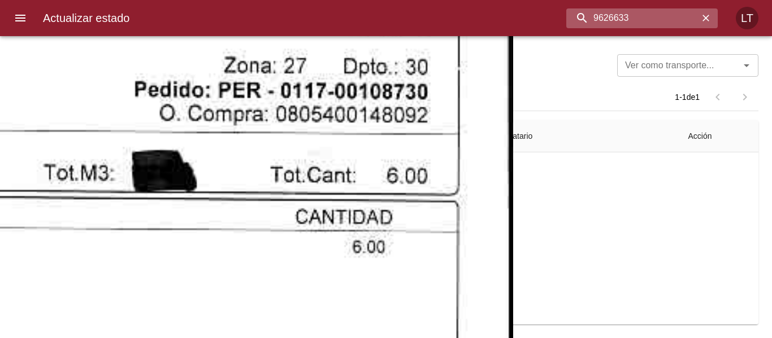
click at [652, 28] on input "9626633" at bounding box center [632, 18] width 132 height 20
paste input "6"
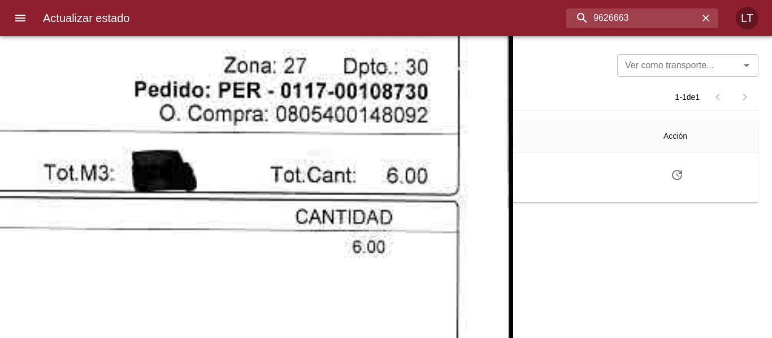
scroll to position [0, 0]
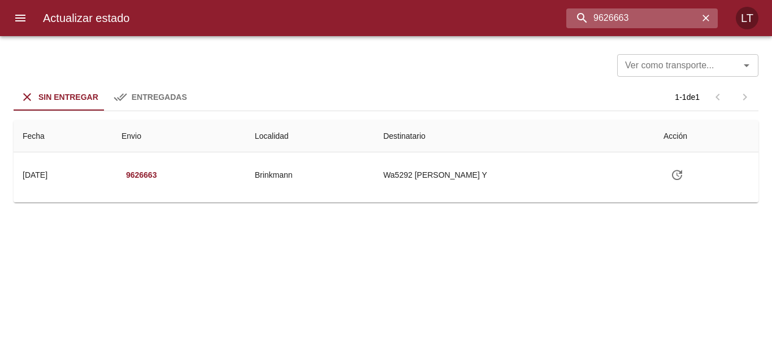
click at [665, 25] on input "9626663" at bounding box center [632, 18] width 132 height 20
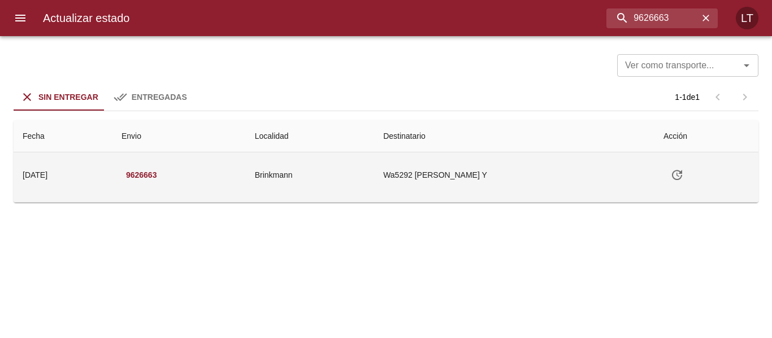
click at [528, 158] on td "Wa5292 Sufia Carlos Andres Y" at bounding box center [514, 175] width 280 height 45
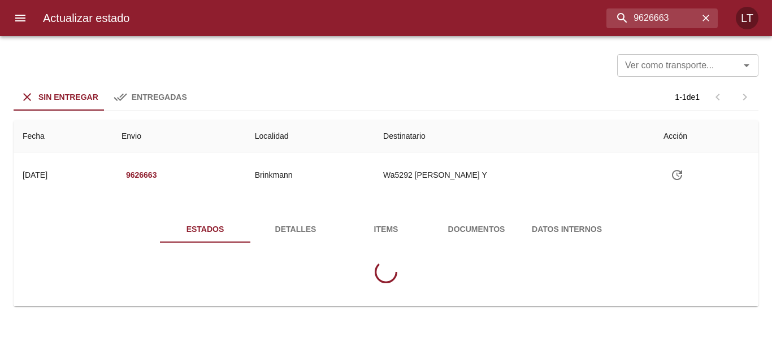
click at [489, 239] on button "Documentos" at bounding box center [476, 229] width 90 height 27
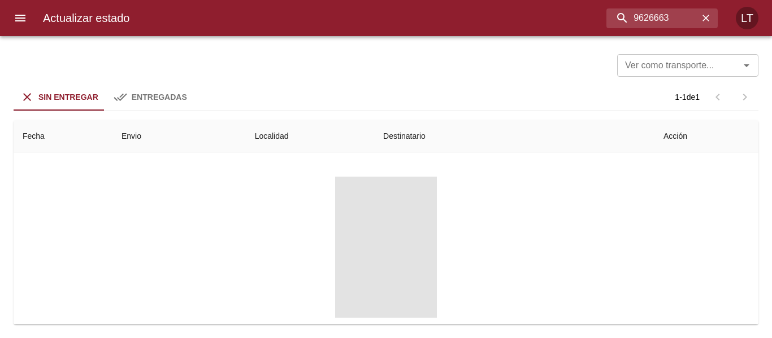
scroll to position [113, 0]
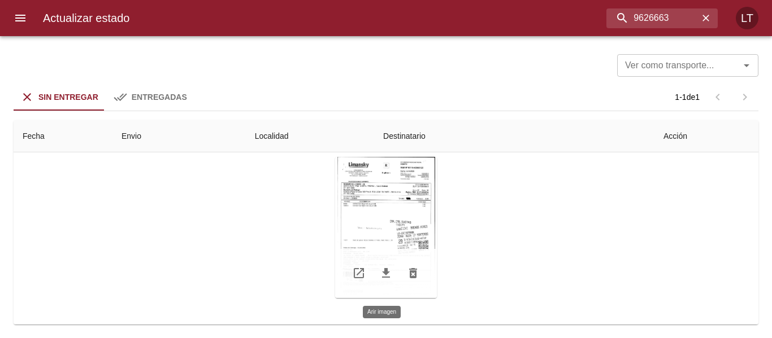
click at [417, 226] on div "Tabla de envíos del cliente" at bounding box center [386, 227] width 102 height 141
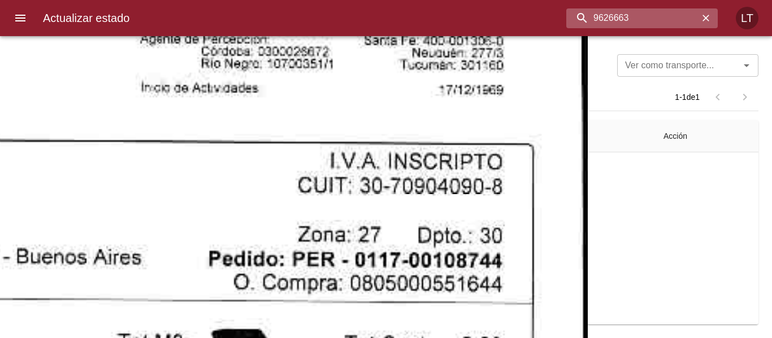
click at [668, 15] on input "9626663" at bounding box center [632, 18] width 132 height 20
paste input "51422"
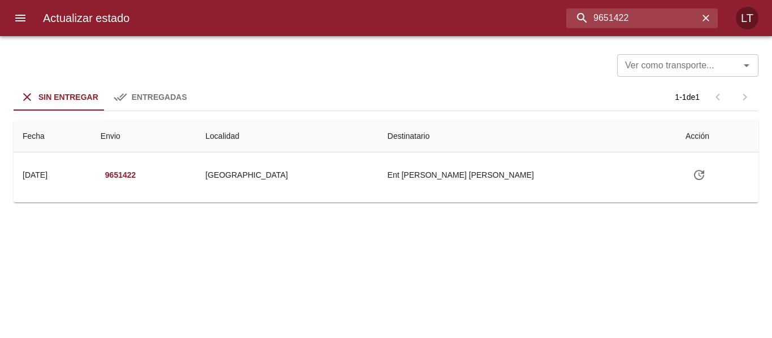
scroll to position [0, 0]
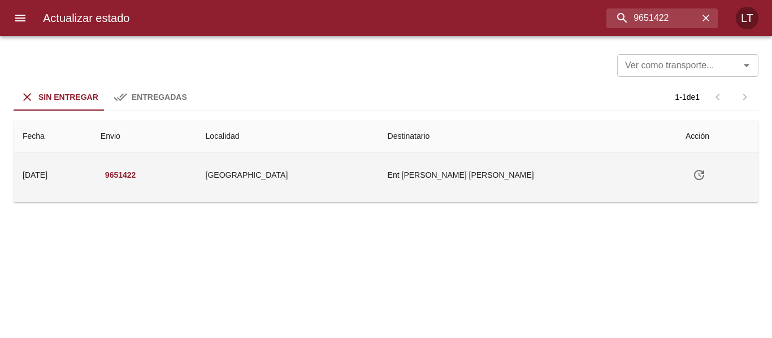
click at [468, 158] on td "Ent Emanuel Alberto Ortega" at bounding box center [527, 175] width 298 height 45
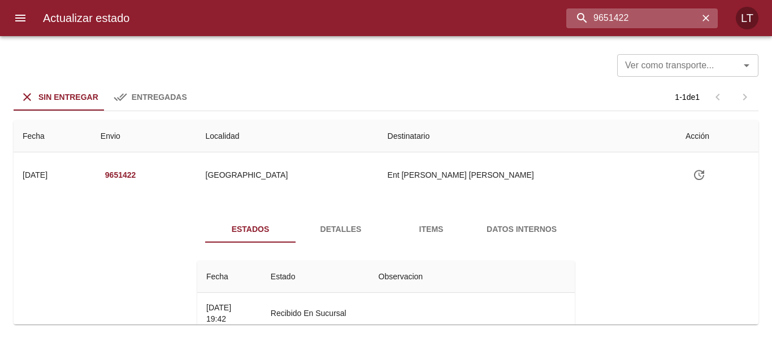
click at [652, 20] on input "9651422" at bounding box center [632, 18] width 132 height 20
paste input "00865"
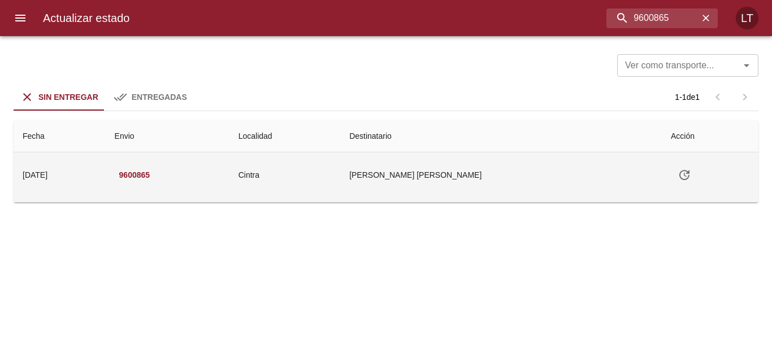
drag, startPoint x: 445, startPoint y: 169, endPoint x: 450, endPoint y: 164, distance: 6.8
click at [340, 169] on td "Cintra" at bounding box center [284, 175] width 111 height 45
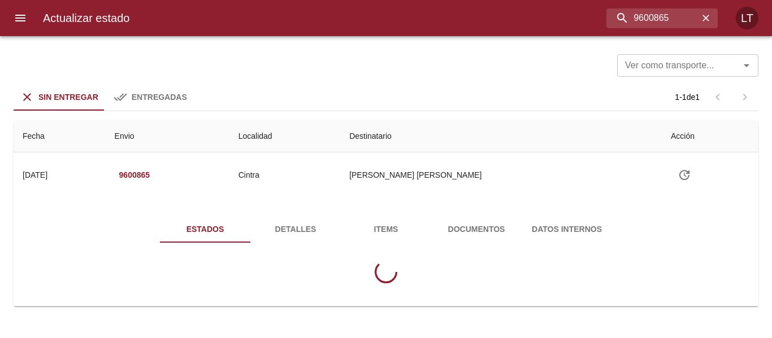
click at [459, 223] on span "Documentos" at bounding box center [476, 230] width 77 height 14
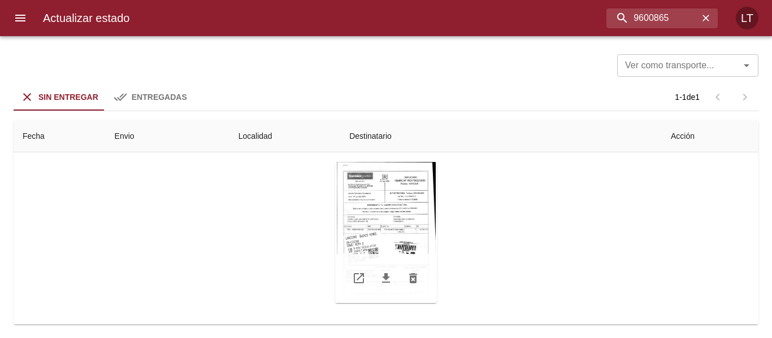
scroll to position [113, 0]
click at [381, 233] on div "Tabla de envíos del cliente" at bounding box center [386, 227] width 102 height 141
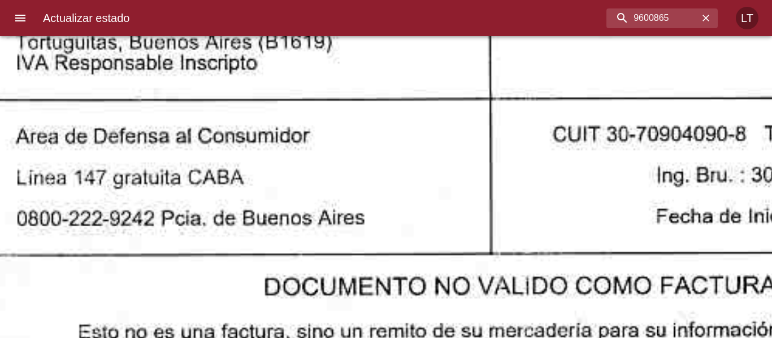
click at [645, 31] on div "Actualizar estado 9600865 LT" at bounding box center [386, 18] width 772 height 36
click at [645, 24] on input "9600865" at bounding box center [632, 18] width 132 height 20
paste input "4218"
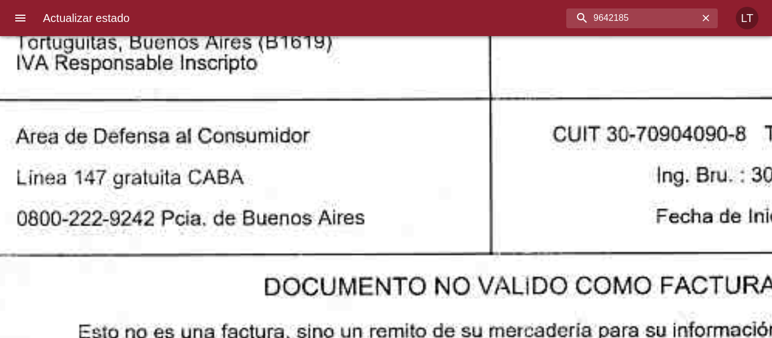
scroll to position [0, 0]
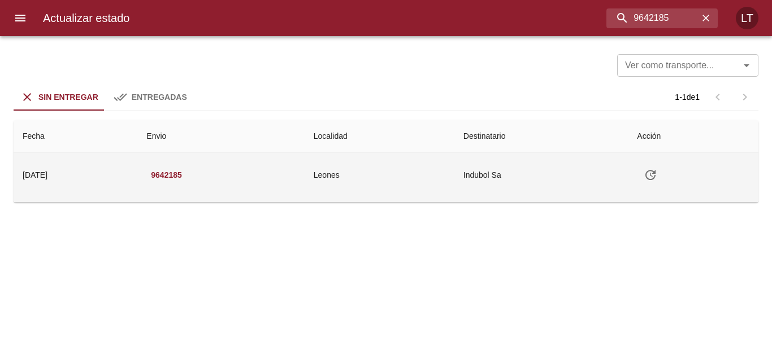
click at [472, 193] on td "Indubol Sa" at bounding box center [541, 175] width 174 height 45
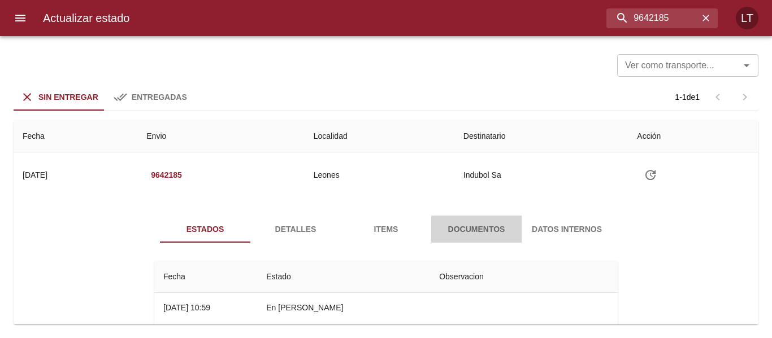
click at [472, 228] on span "Documentos" at bounding box center [476, 230] width 77 height 14
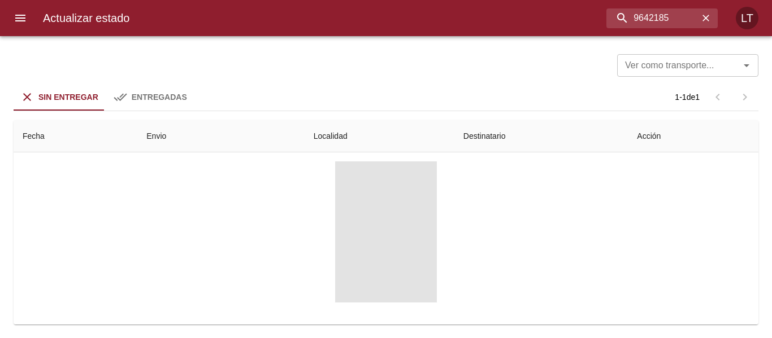
scroll to position [113, 0]
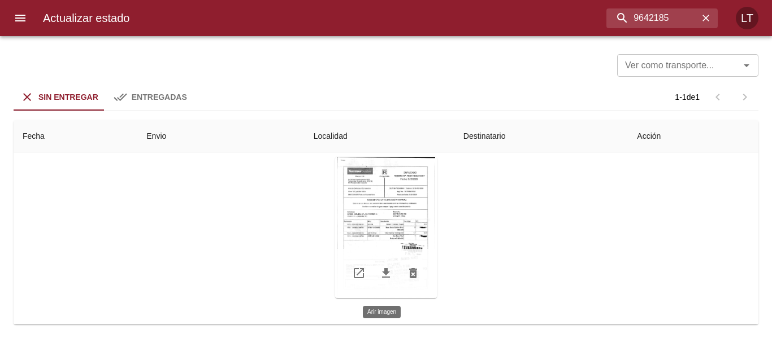
click at [406, 216] on div "Tabla de envíos del cliente" at bounding box center [386, 227] width 102 height 141
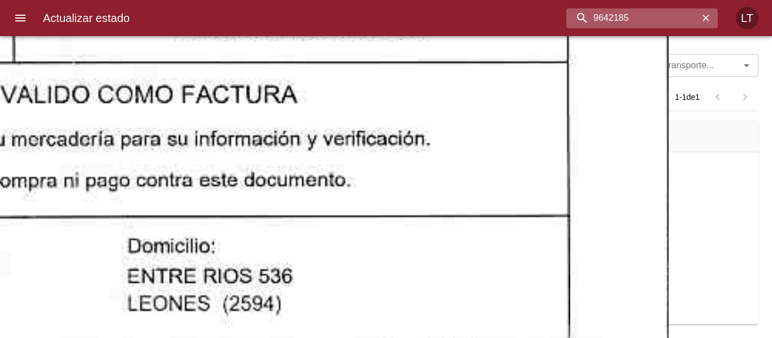
click at [669, 21] on input "9642185" at bounding box center [632, 18] width 132 height 20
paste input "22883"
type input "9622883"
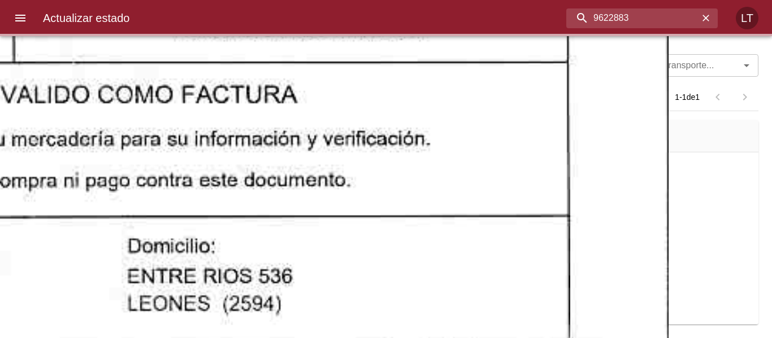
scroll to position [0, 0]
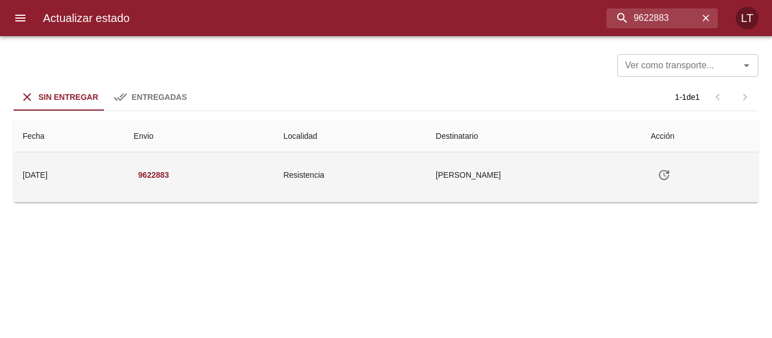
click at [468, 159] on td "Nestor Francovig" at bounding box center [534, 175] width 215 height 45
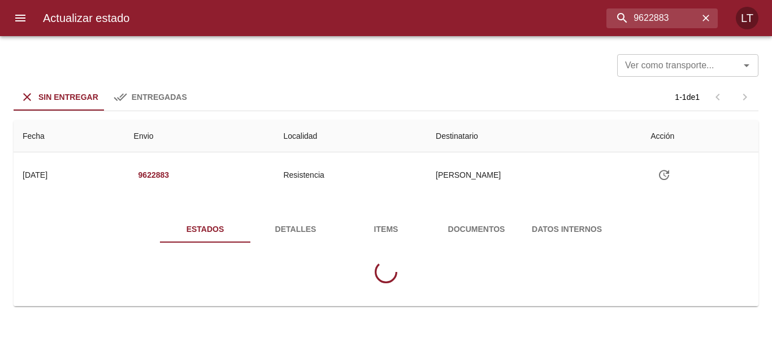
click at [459, 229] on span "Documentos" at bounding box center [476, 230] width 77 height 14
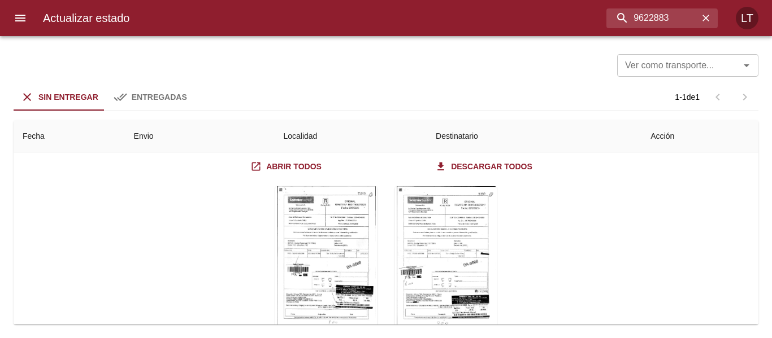
scroll to position [113, 0]
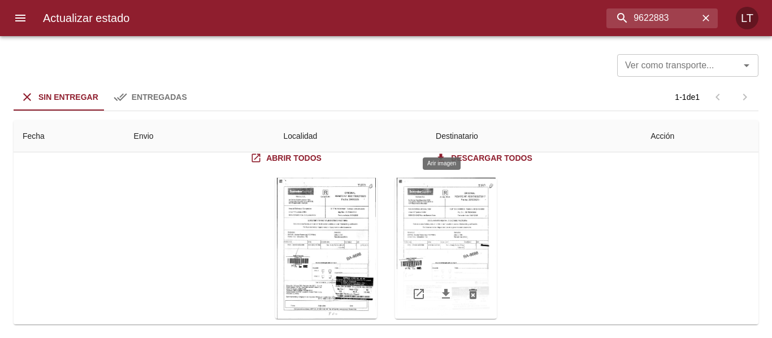
click at [465, 253] on div "Tabla de envíos del cliente" at bounding box center [446, 248] width 102 height 141
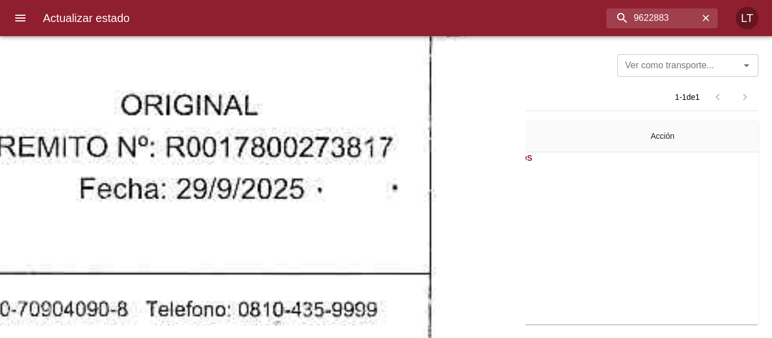
click at [433, 0] on html "Actualizar estado 9622883 LT Ver como transporte... Ver como transporte... Sin …" at bounding box center [386, 0] width 772 height 0
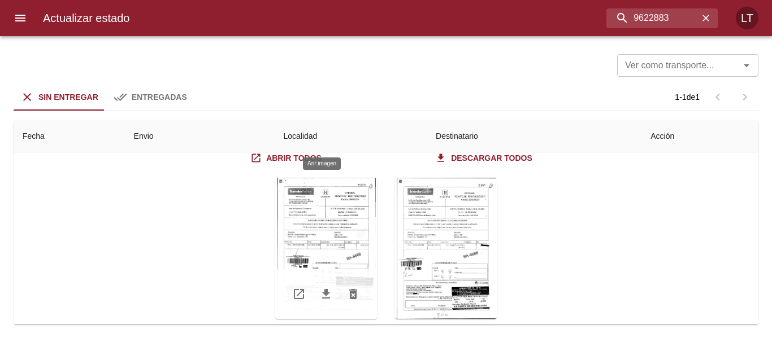
click at [329, 213] on div "Tabla de envíos del cliente" at bounding box center [326, 248] width 102 height 141
